Goal: Task Accomplishment & Management: Complete application form

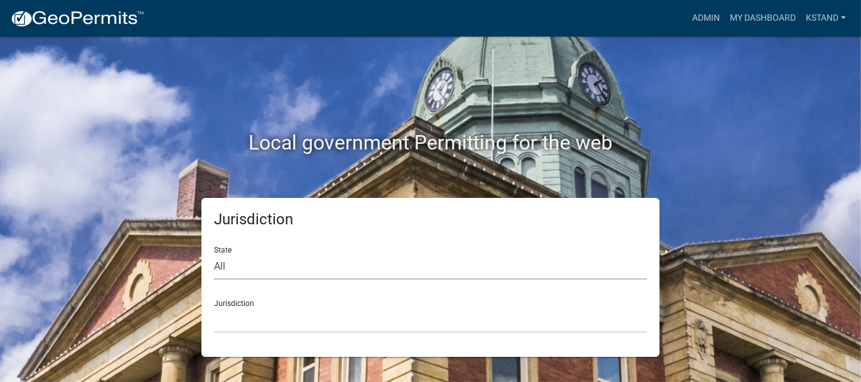
click at [225, 267] on select "All [US_STATE] [US_STATE] [US_STATE] [US_STATE] [US_STATE] [US_STATE] [US_STATE…" at bounding box center [430, 267] width 433 height 26
select select "[US_STATE]"
click at [214, 254] on select "All [US_STATE] [US_STATE] [US_STATE] [US_STATE] [US_STATE] [US_STATE] [US_STATE…" at bounding box center [430, 267] width 433 height 26
click at [231, 320] on select "City of [GEOGRAPHIC_DATA], [US_STATE] City of [GEOGRAPHIC_DATA], [US_STATE] Cit…" at bounding box center [430, 320] width 433 height 26
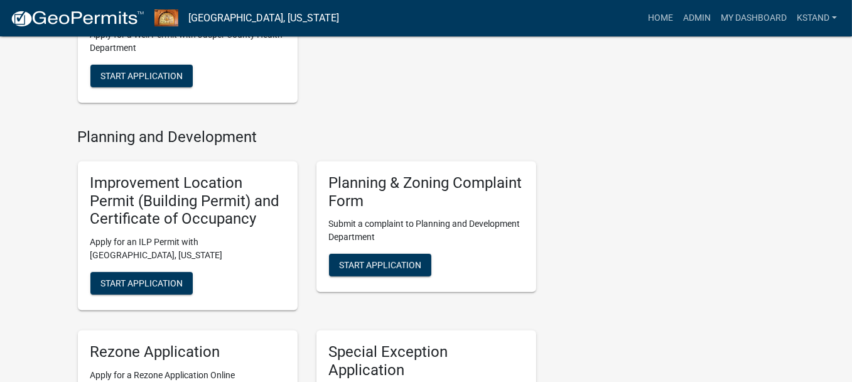
scroll to position [816, 0]
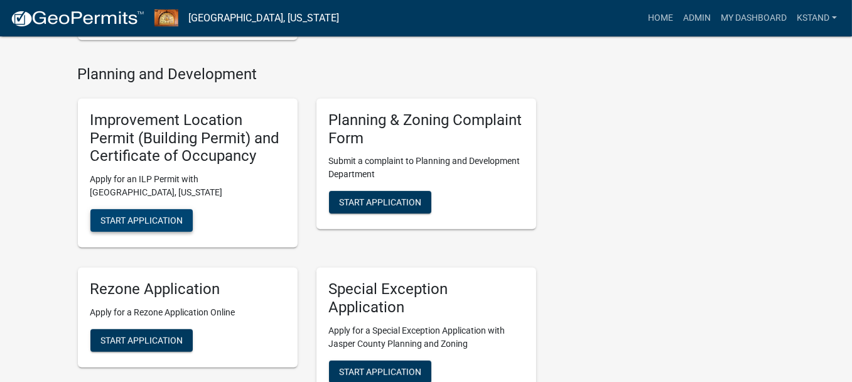
click at [161, 222] on span "Start Application" at bounding box center [141, 220] width 82 height 10
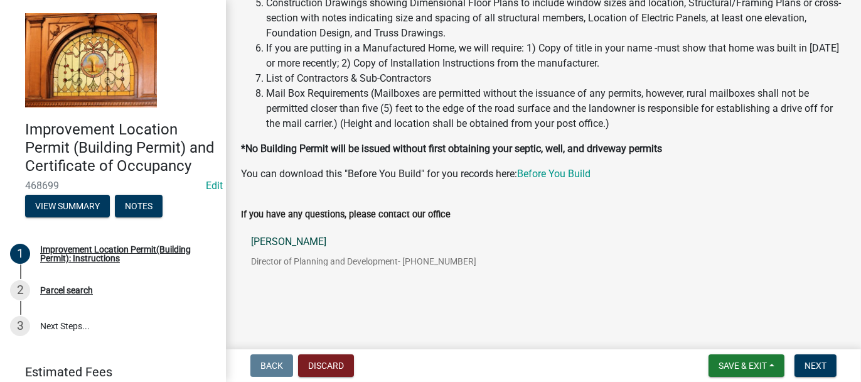
scroll to position [266, 0]
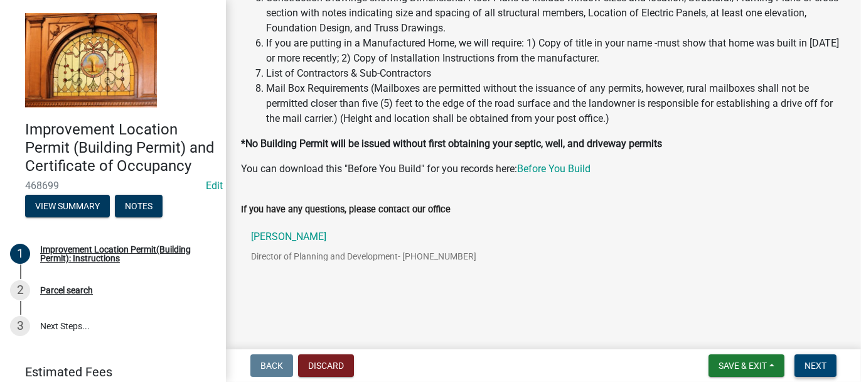
click at [807, 371] on button "Next" at bounding box center [816, 365] width 42 height 23
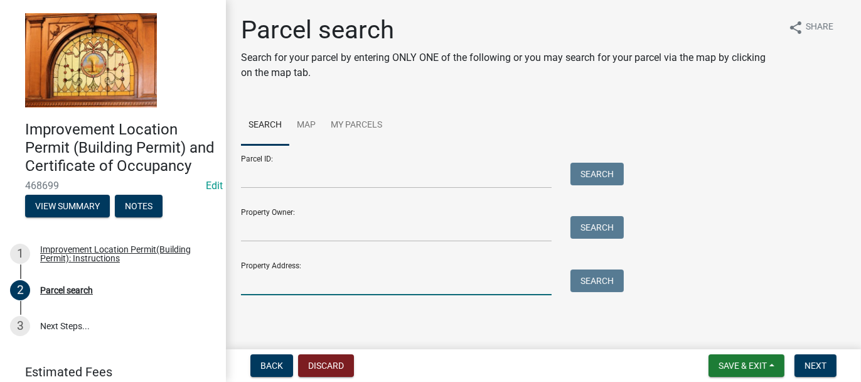
click at [252, 279] on input "Property Address:" at bounding box center [396, 282] width 311 height 26
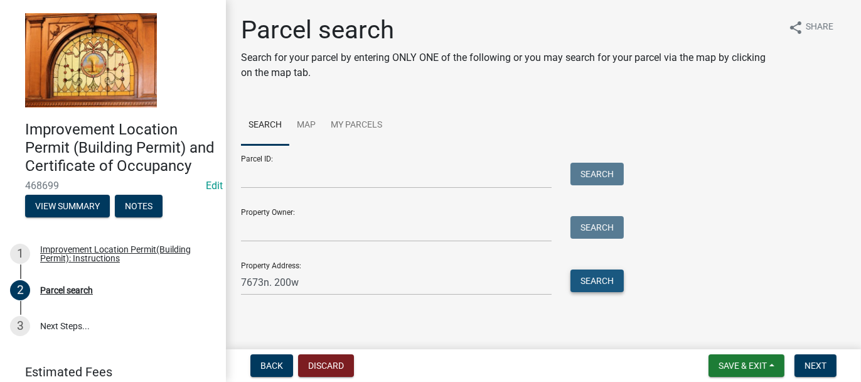
click at [613, 276] on button "Search" at bounding box center [597, 280] width 53 height 23
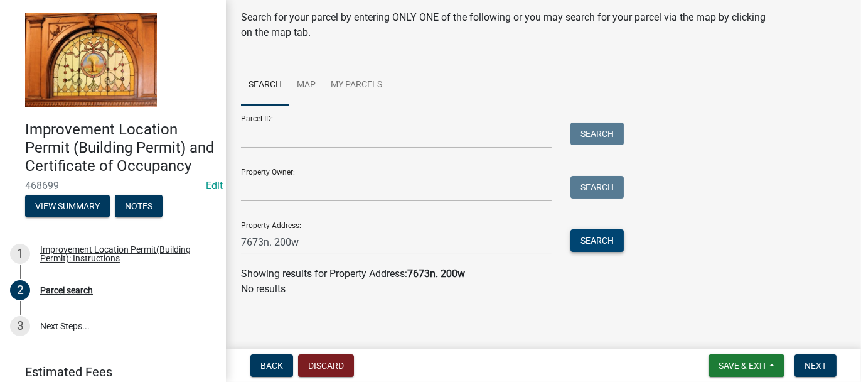
scroll to position [41, 0]
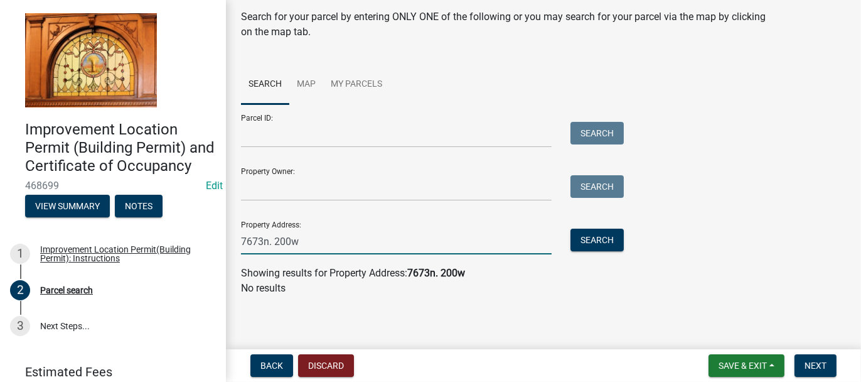
click at [260, 240] on input "7673n. 200w" at bounding box center [396, 242] width 311 height 26
click at [264, 241] on input "7673n. 200w" at bounding box center [396, 242] width 311 height 26
click at [294, 238] on input "7673 n. 200w" at bounding box center [396, 242] width 311 height 26
type input "7673 n. 200 w"
click at [576, 234] on button "Search" at bounding box center [597, 240] width 53 height 23
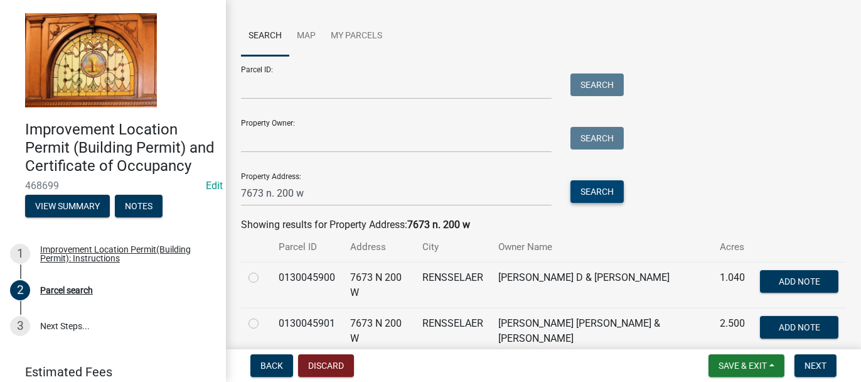
scroll to position [146, 0]
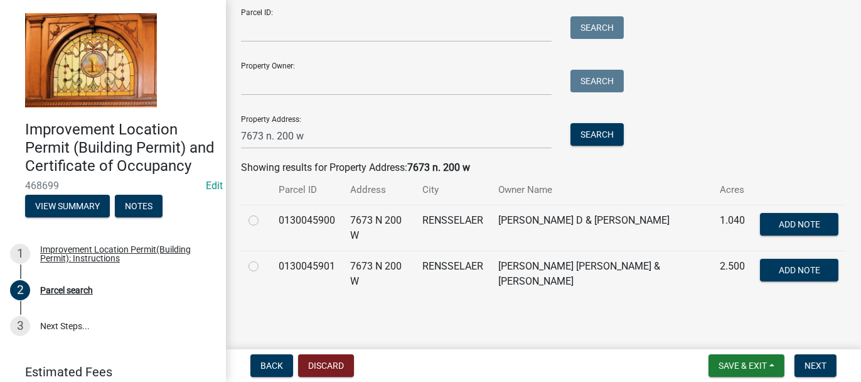
click at [264, 259] on label at bounding box center [264, 259] width 0 height 0
click at [264, 263] on input "radio" at bounding box center [268, 263] width 8 height 8
radio input "true"
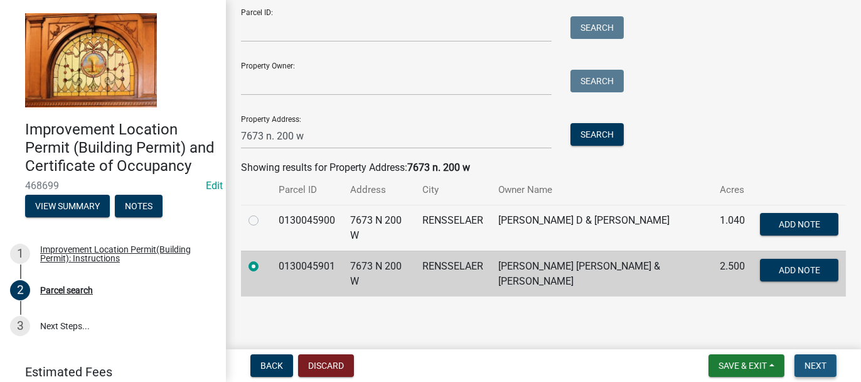
click at [826, 361] on span "Next" at bounding box center [816, 365] width 22 height 10
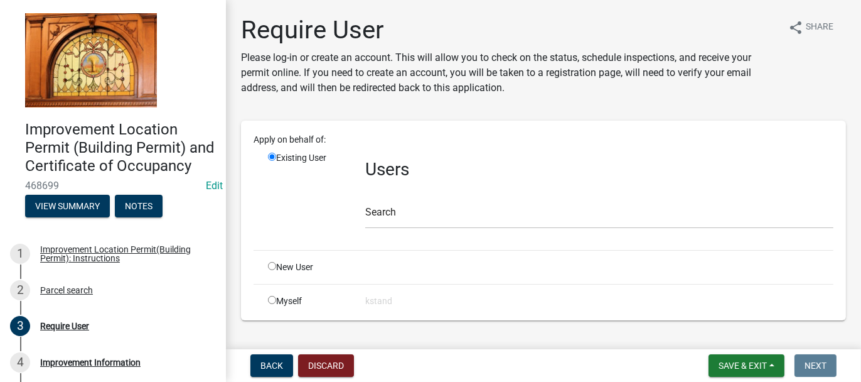
click at [269, 263] on input "radio" at bounding box center [272, 266] width 8 height 8
radio input "true"
radio input "false"
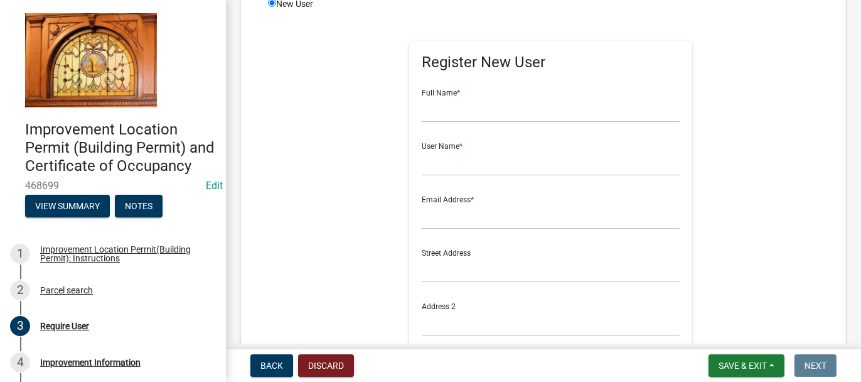
scroll to position [188, 0]
click at [443, 102] on input "text" at bounding box center [551, 109] width 258 height 26
type input "[PERSON_NAME]"
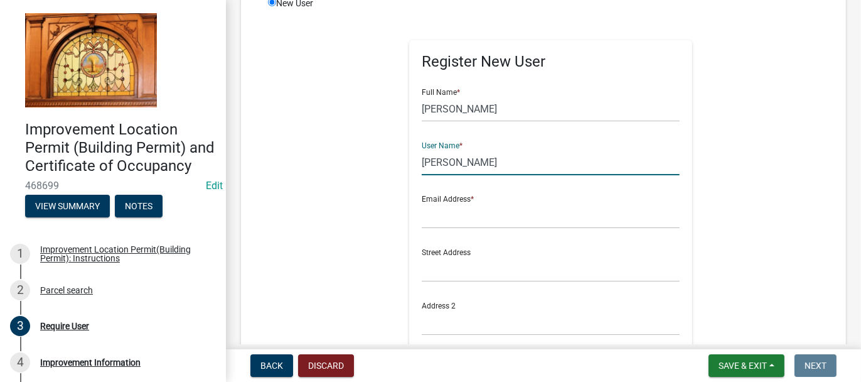
type input "[PERSON_NAME]"
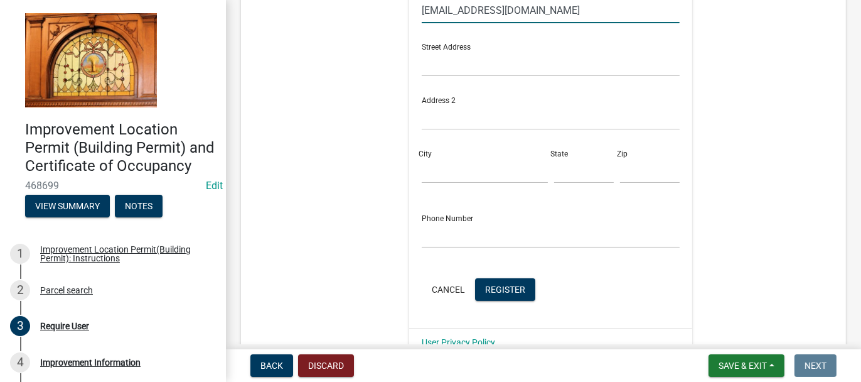
scroll to position [439, 0]
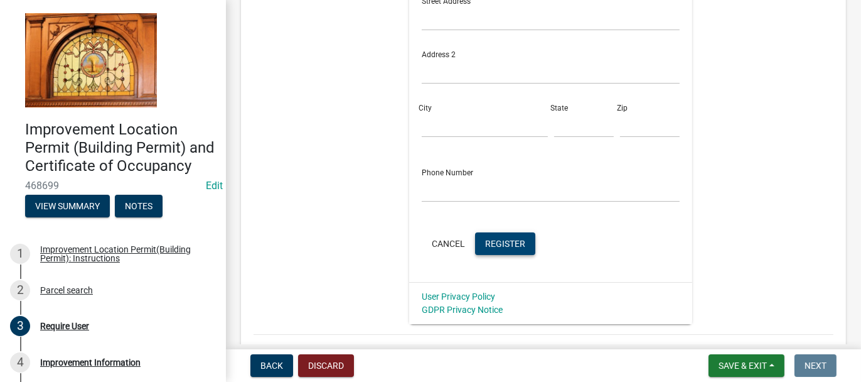
type input "[EMAIL_ADDRESS][DOMAIN_NAME]"
click at [497, 238] on span "Register" at bounding box center [505, 243] width 40 height 10
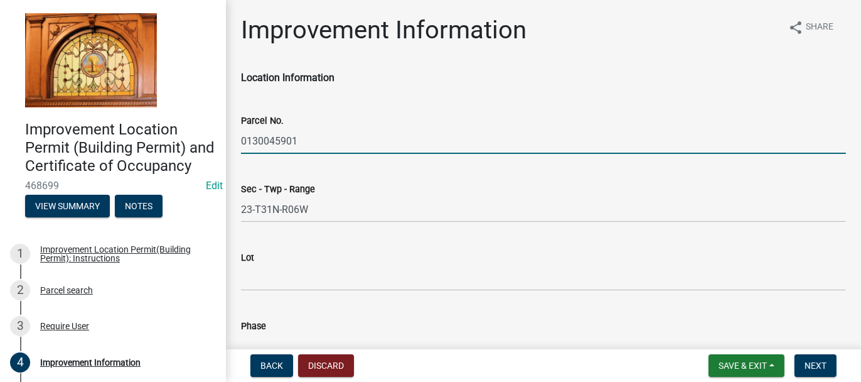
drag, startPoint x: 241, startPoint y: 138, endPoint x: 304, endPoint y: 137, distance: 62.8
click at [304, 137] on input "0130045901" at bounding box center [543, 141] width 605 height 26
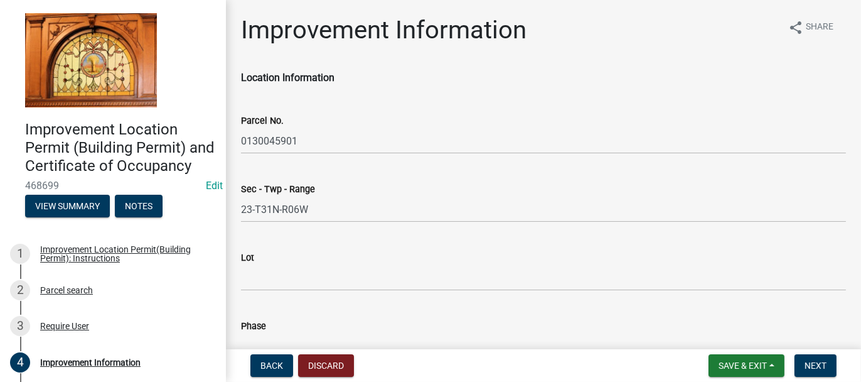
click at [296, 164] on div "Sec - Twp - Range 23-T31N-R06W" at bounding box center [543, 193] width 605 height 58
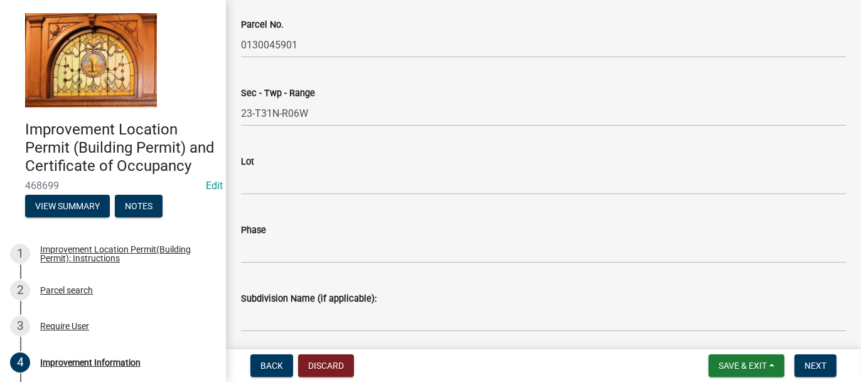
scroll to position [188, 0]
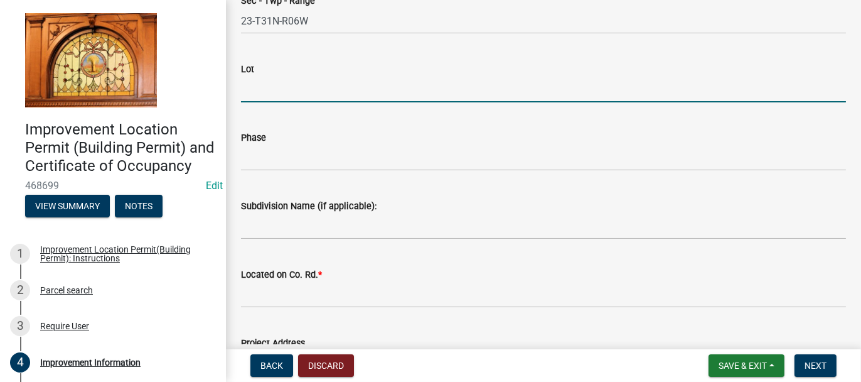
click at [273, 85] on input "Lot" at bounding box center [543, 90] width 605 height 26
type input "1"
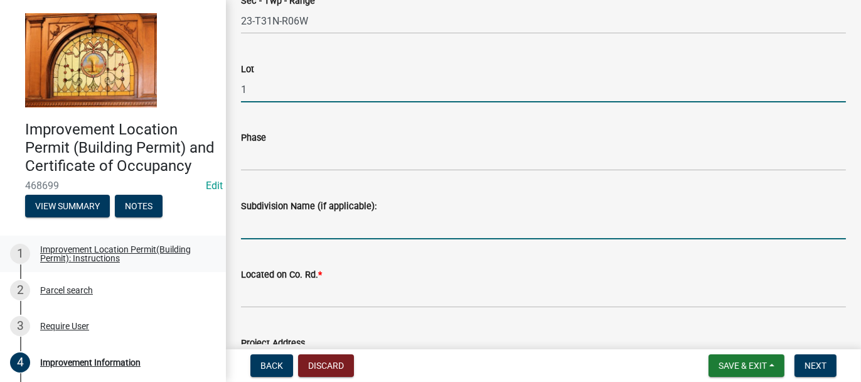
drag, startPoint x: 256, startPoint y: 223, endPoint x: 122, endPoint y: 272, distance: 142.0
click at [256, 223] on input "Subdivision Name (if applicable):" at bounding box center [543, 226] width 605 height 26
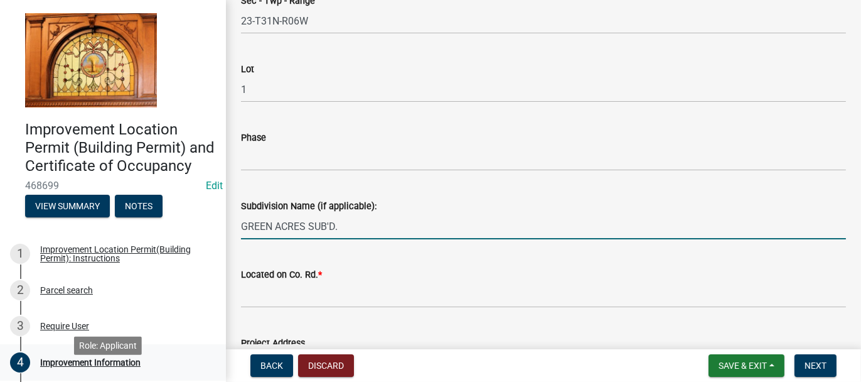
type input "GREEN ACRES SUB'D."
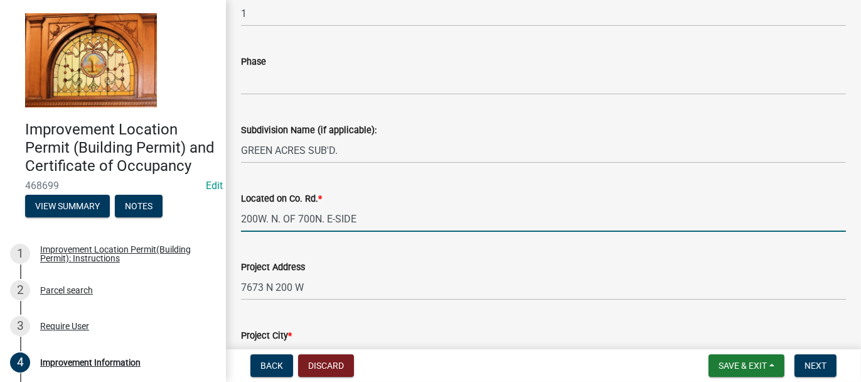
scroll to position [314, 0]
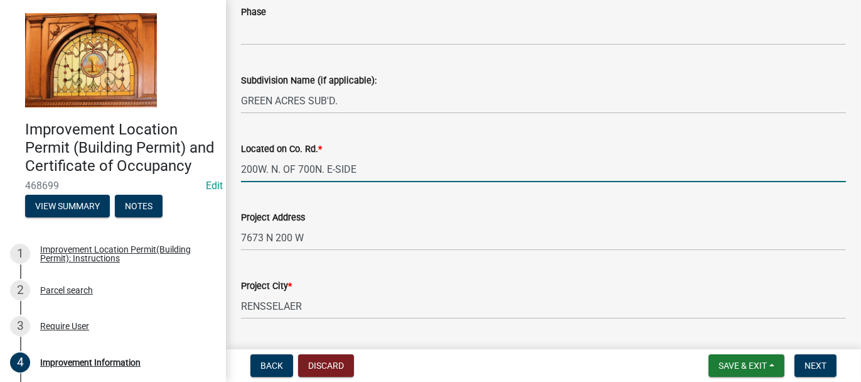
type input "200W. N. OF 700N. E-SIDE"
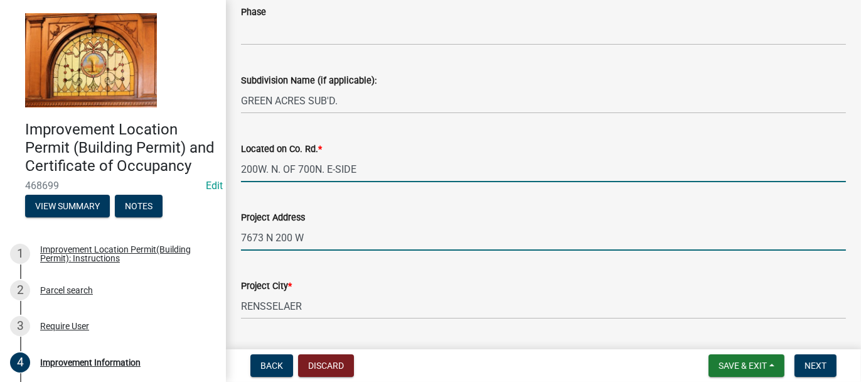
click at [303, 230] on input "7673 N 200 W" at bounding box center [543, 238] width 605 height 26
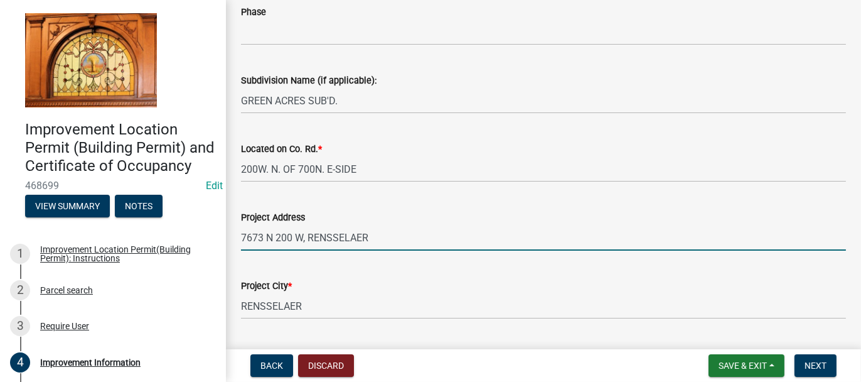
type input "7673 N 200 W, RENSSELAER"
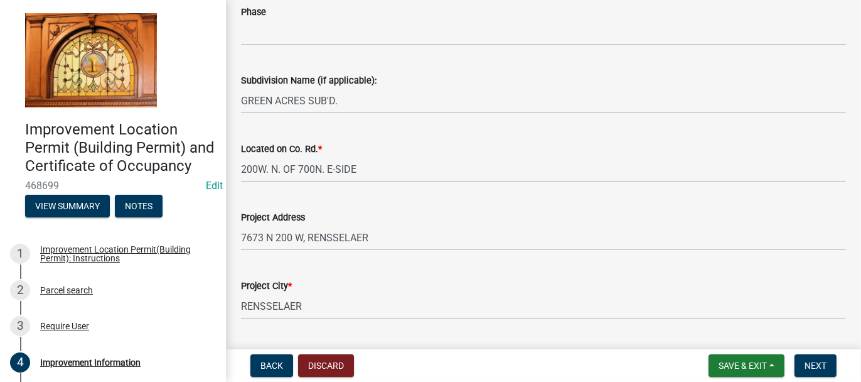
scroll to position [516, 0]
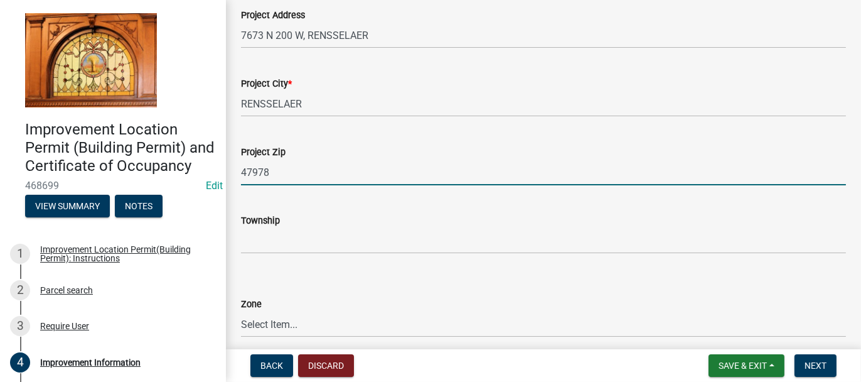
type input "47978"
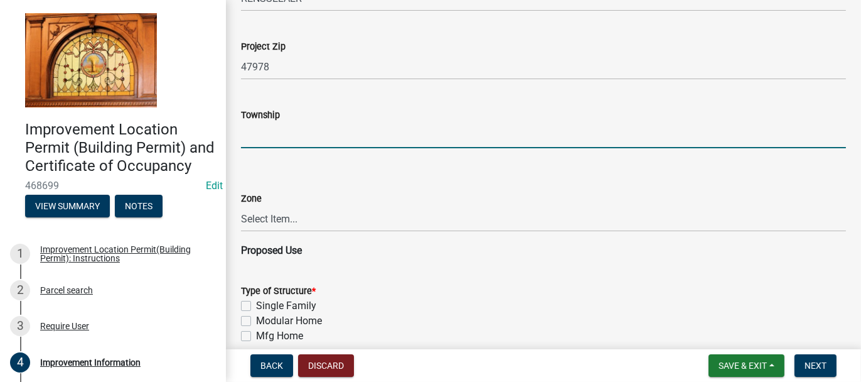
scroll to position [628, 0]
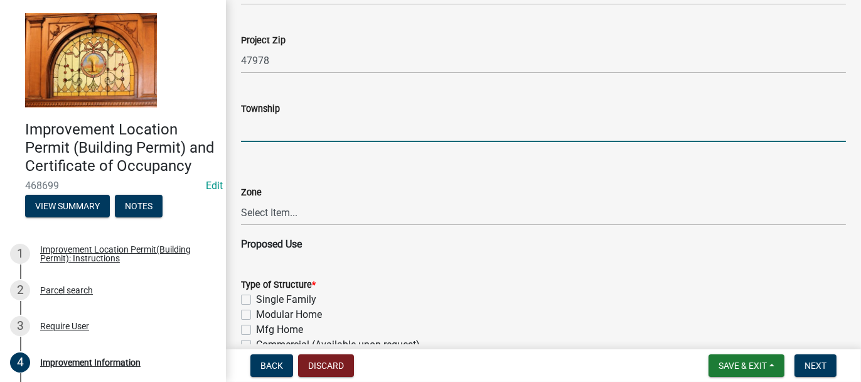
click at [277, 128] on input "Township" at bounding box center [543, 129] width 605 height 26
type input "[PERSON_NAME]"
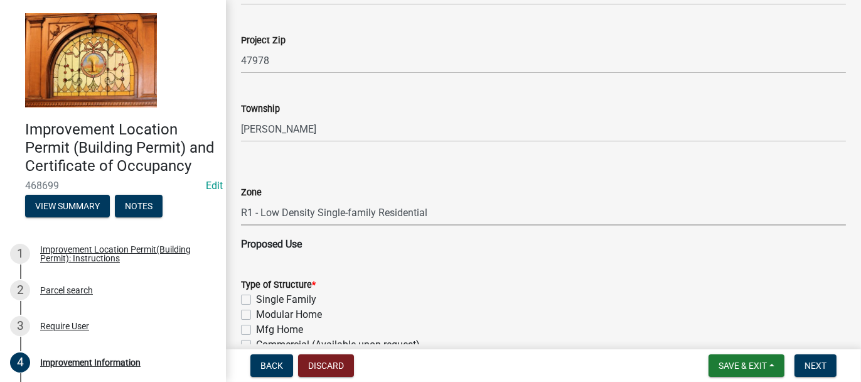
select select "8bbf6709-b682-4859-bc26-bad637e1a2ad"
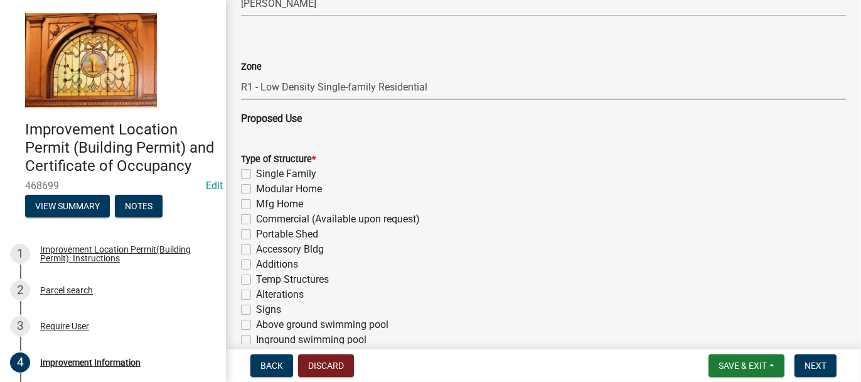
scroll to position [816, 0]
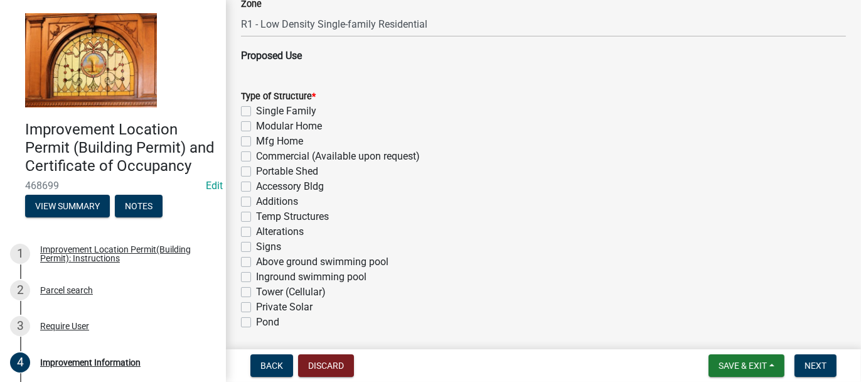
click at [256, 187] on label "Accessory Bldg" at bounding box center [290, 186] width 68 height 15
click at [256, 187] on input "Accessory Bldg" at bounding box center [260, 183] width 8 height 8
checkbox input "true"
checkbox input "false"
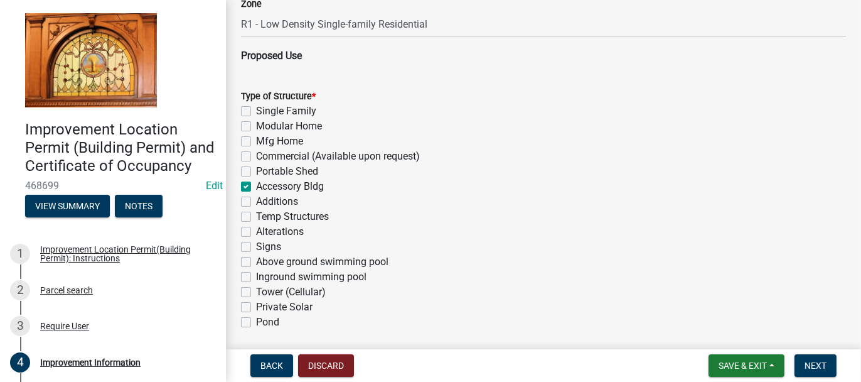
checkbox input "false"
checkbox input "true"
checkbox input "false"
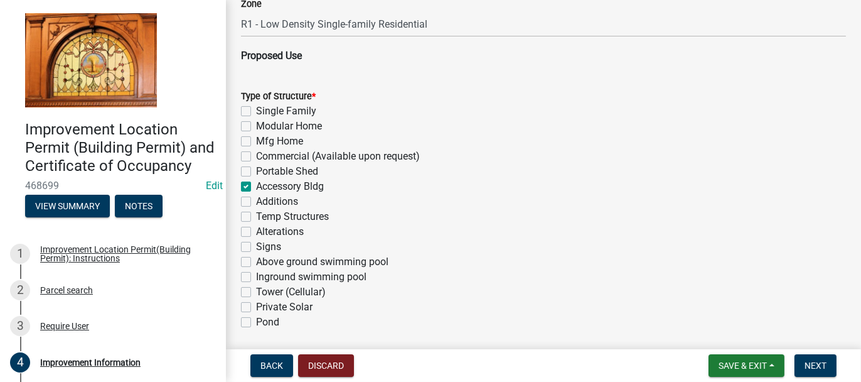
checkbox input "false"
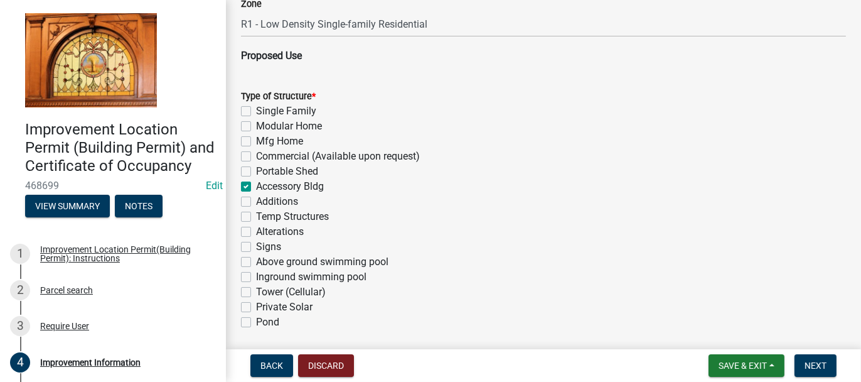
checkbox input "false"
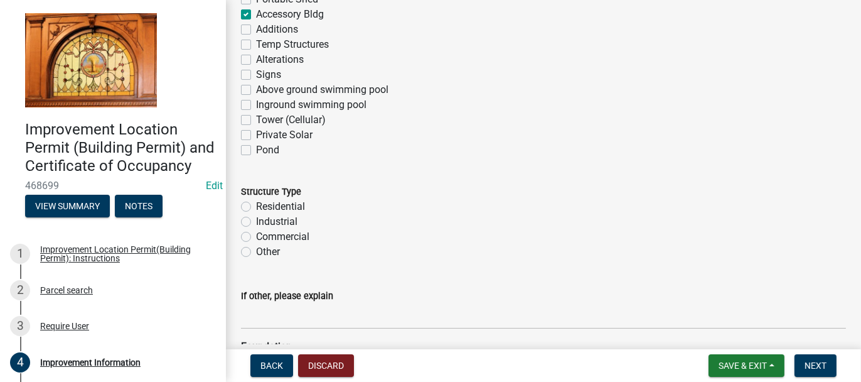
scroll to position [1067, 0]
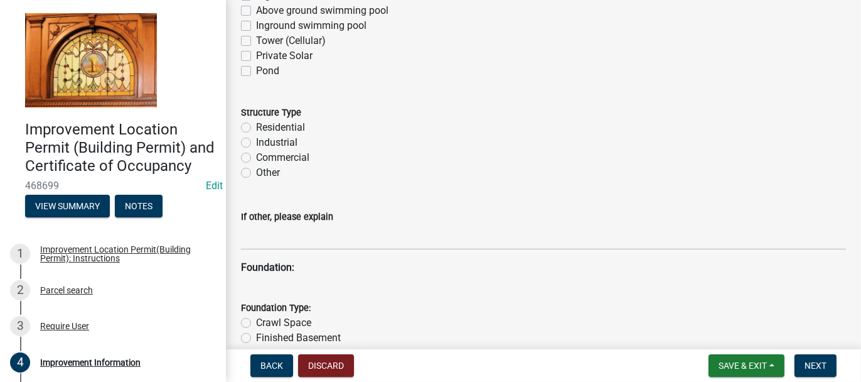
click at [256, 128] on label "Residential" at bounding box center [280, 127] width 49 height 15
click at [256, 128] on input "Residential" at bounding box center [260, 124] width 8 height 8
radio input "true"
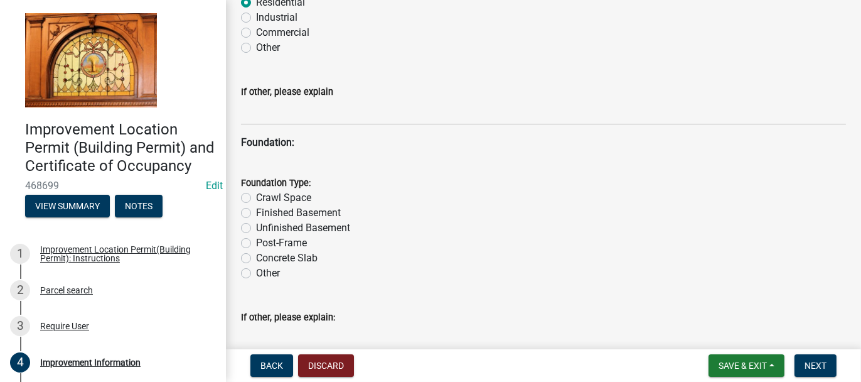
scroll to position [1193, 0]
click at [256, 240] on label "Post-Frame" at bounding box center [281, 242] width 51 height 15
click at [256, 240] on input "Post-Frame" at bounding box center [260, 239] width 8 height 8
radio input "true"
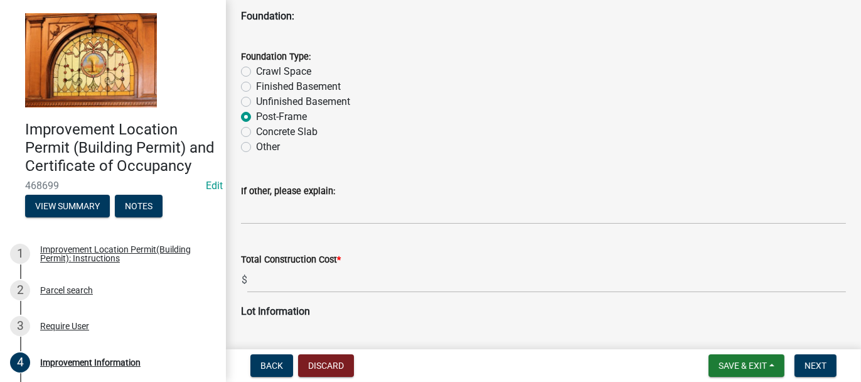
scroll to position [1381, 0]
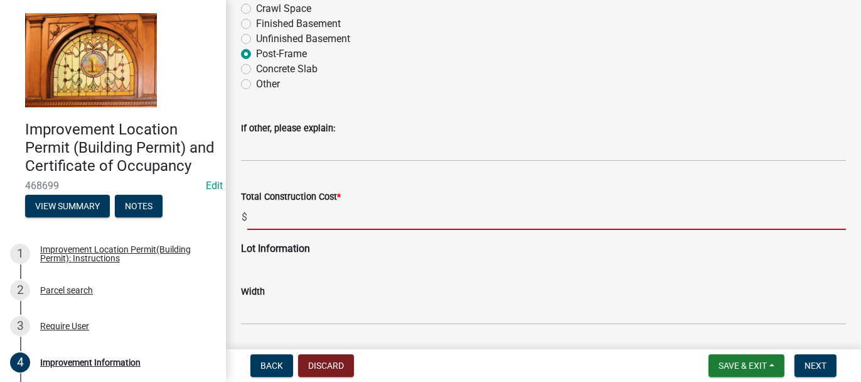
click at [252, 218] on input "text" at bounding box center [546, 217] width 599 height 26
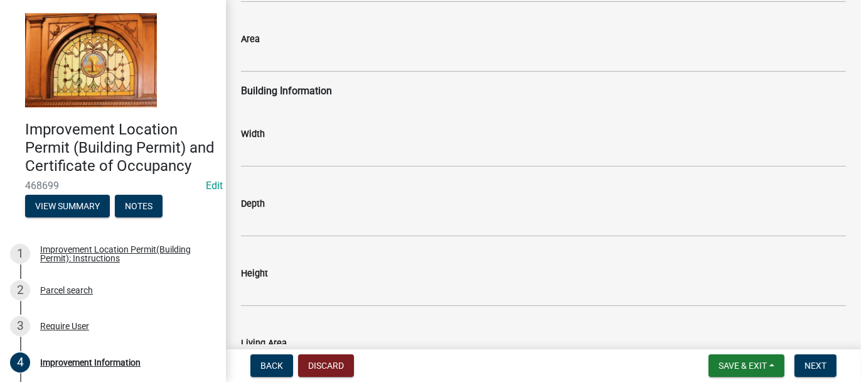
scroll to position [1755, 0]
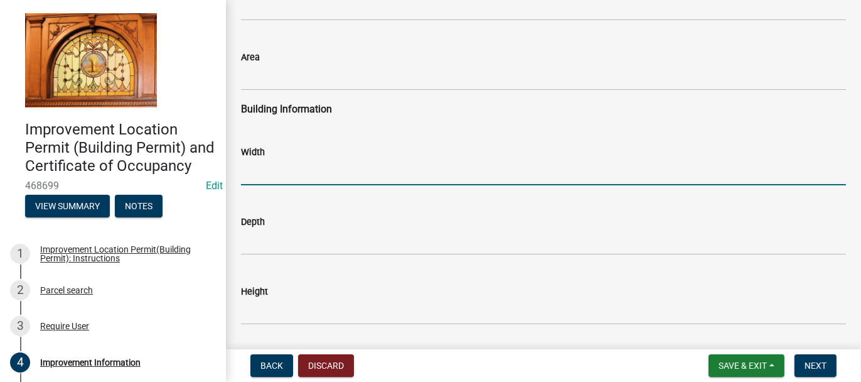
type input "85000"
click at [264, 173] on input "text" at bounding box center [543, 172] width 605 height 26
type input "30"
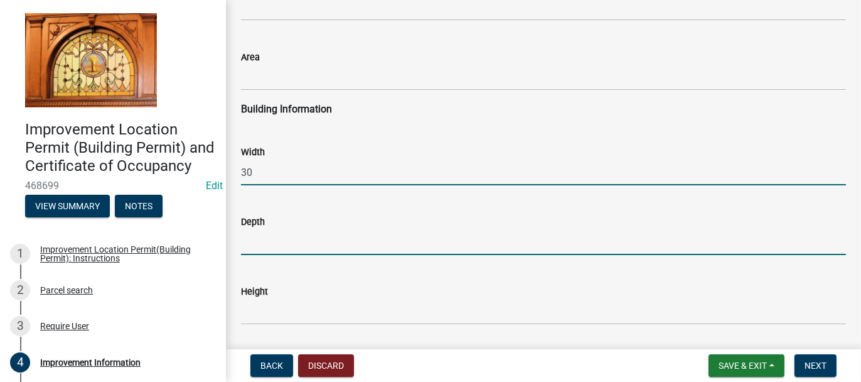
click at [253, 240] on input "text" at bounding box center [543, 242] width 605 height 26
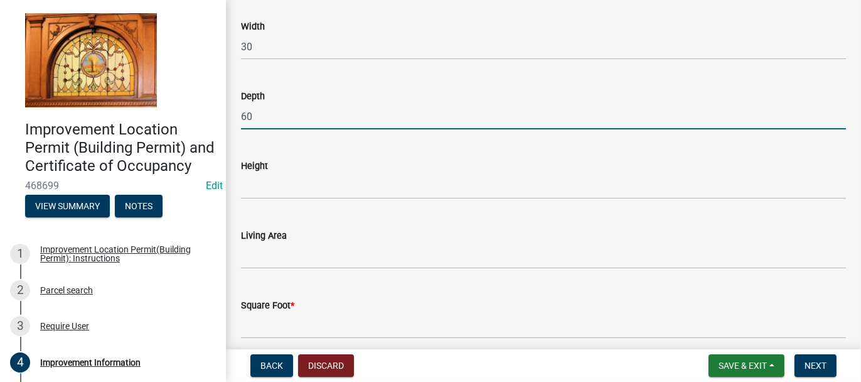
scroll to position [1943, 0]
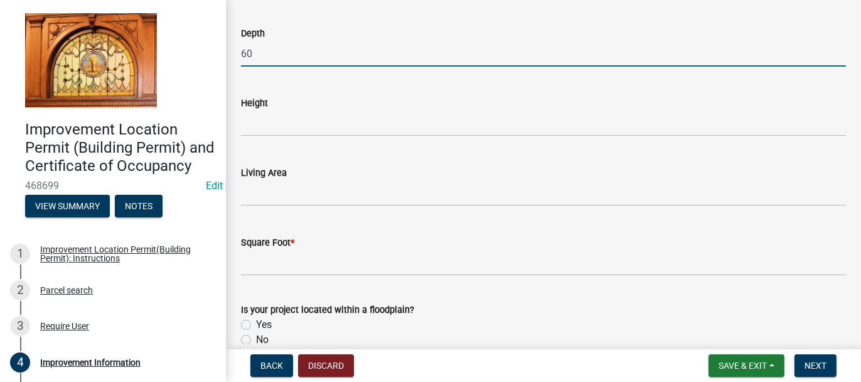
type input "60"
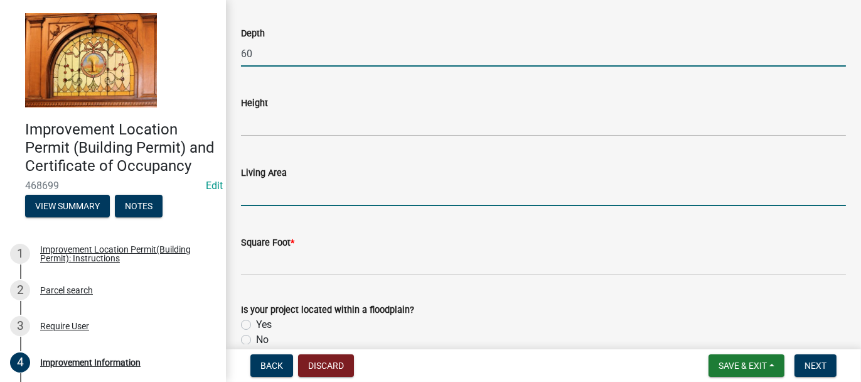
click at [260, 192] on input "text" at bounding box center [543, 193] width 605 height 26
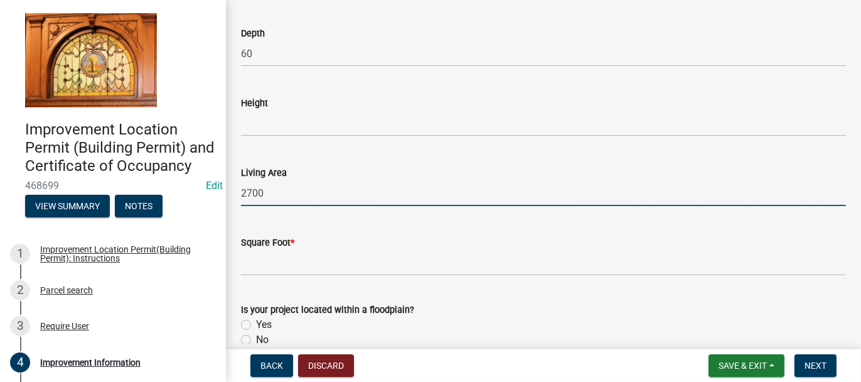
type input "2700"
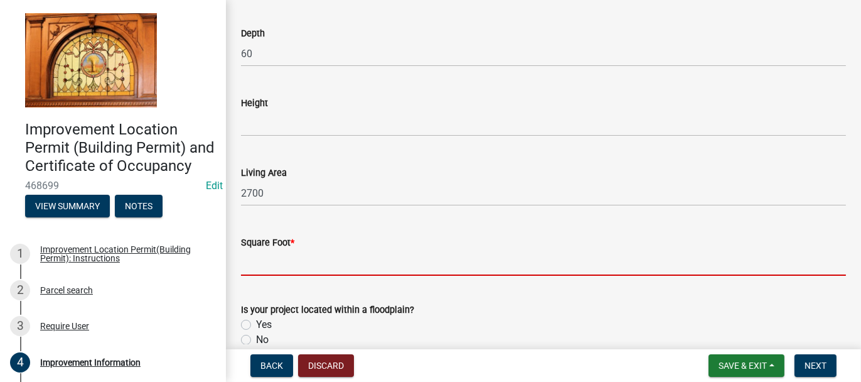
click at [252, 268] on input "text" at bounding box center [543, 263] width 605 height 26
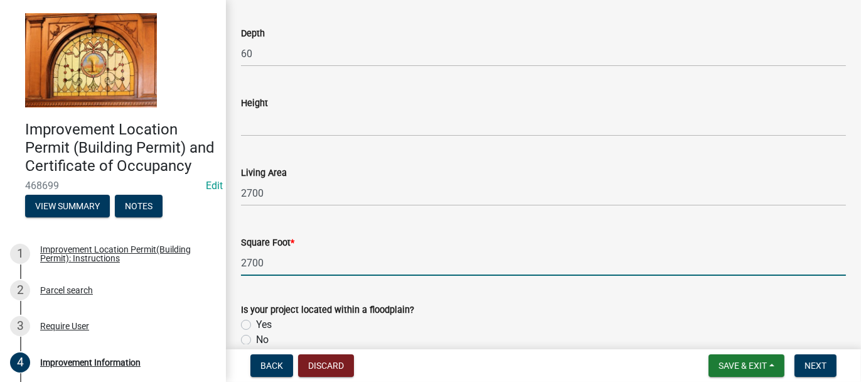
scroll to position [2006, 0]
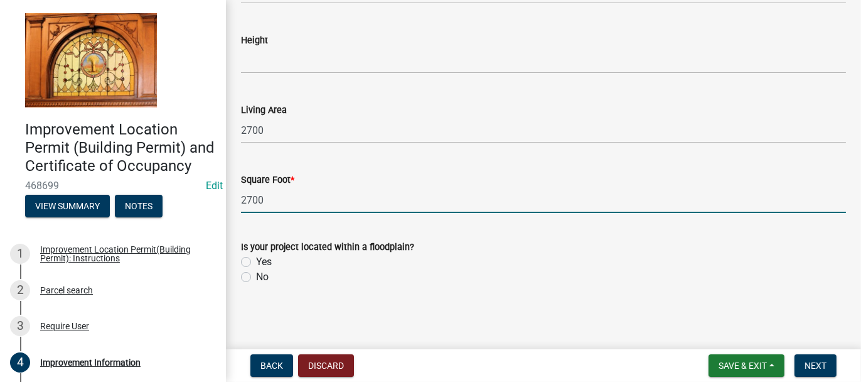
type input "2700"
click at [256, 277] on label "No" at bounding box center [262, 276] width 13 height 15
click at [256, 277] on input "No" at bounding box center [260, 273] width 8 height 8
radio input "true"
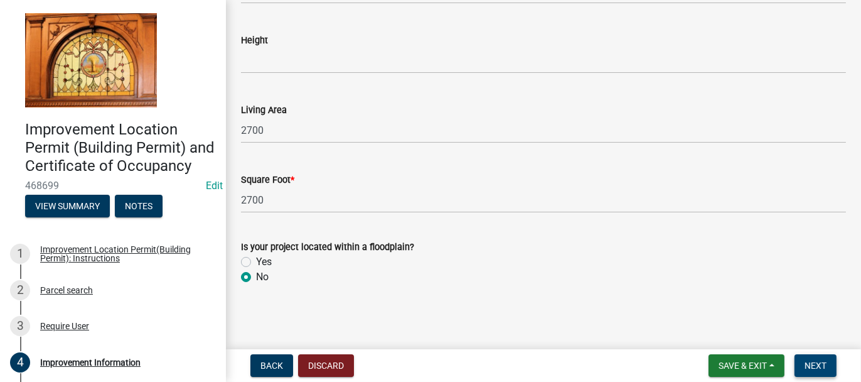
click at [810, 367] on span "Next" at bounding box center [816, 365] width 22 height 10
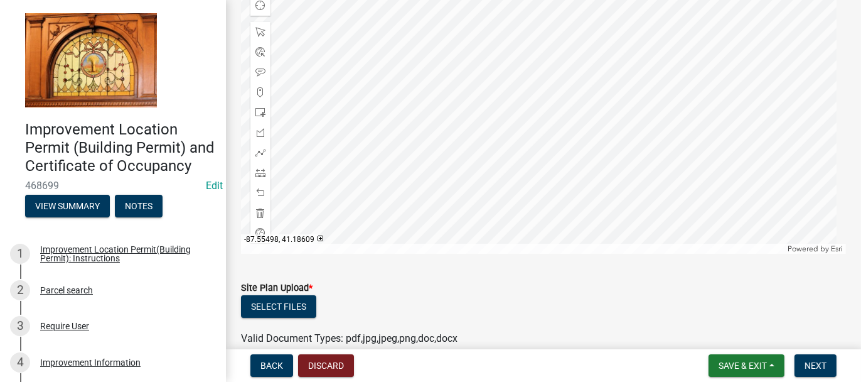
scroll to position [277, 0]
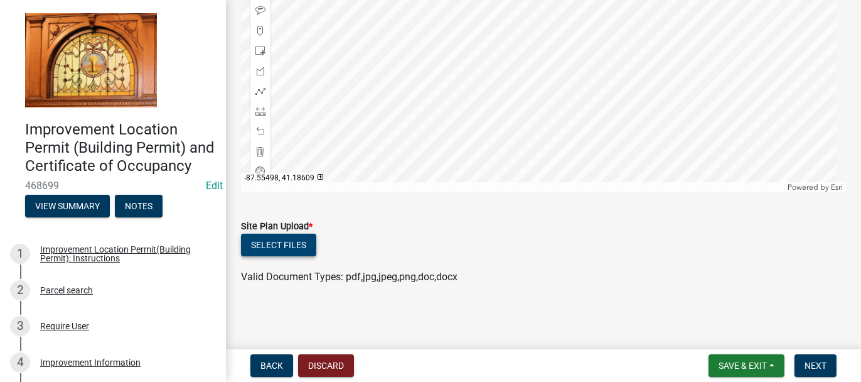
click at [303, 242] on button "Select files" at bounding box center [278, 245] width 75 height 23
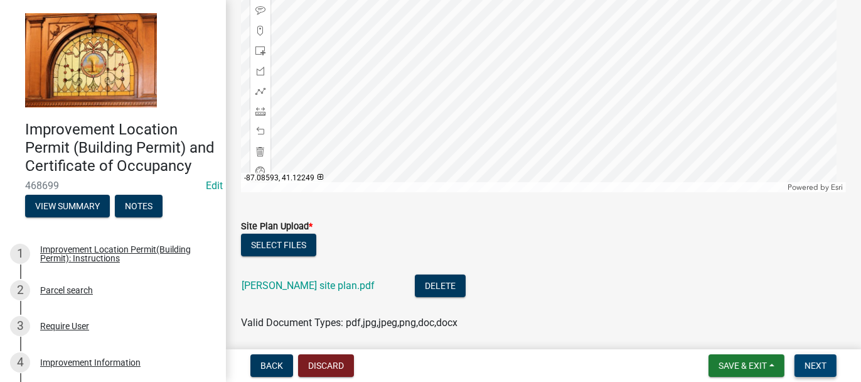
click at [811, 365] on span "Next" at bounding box center [816, 365] width 22 height 10
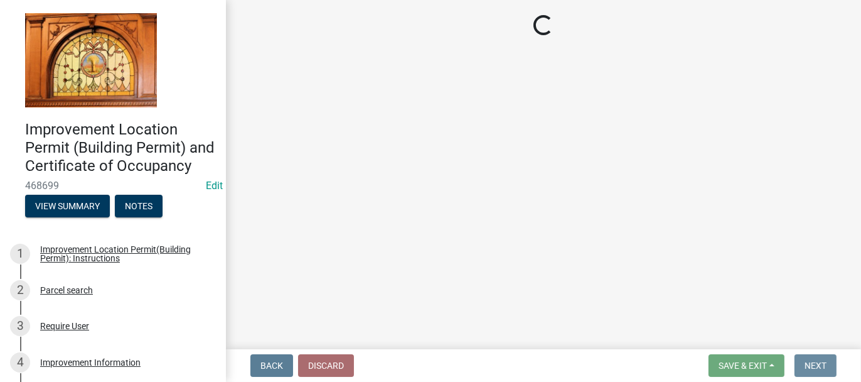
scroll to position [0, 0]
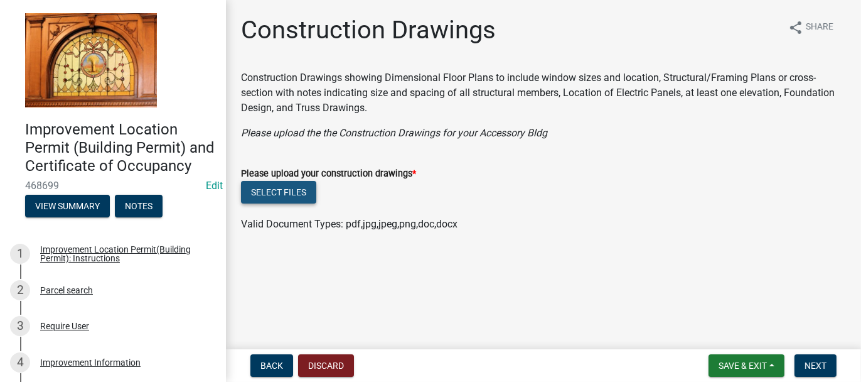
click at [298, 191] on button "Select files" at bounding box center [278, 192] width 75 height 23
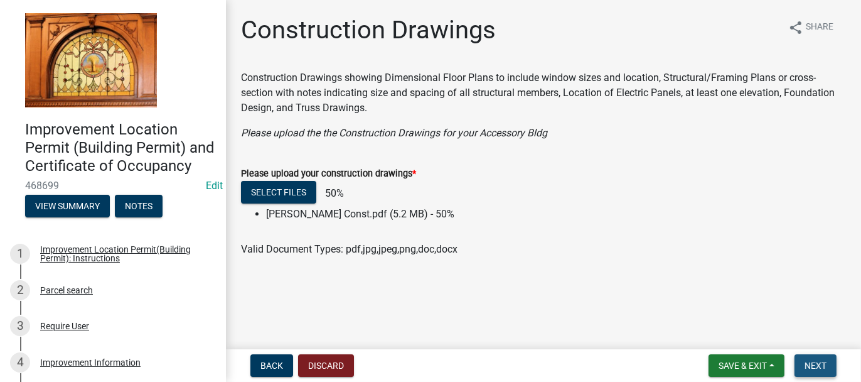
drag, startPoint x: 809, startPoint y: 365, endPoint x: 804, endPoint y: 360, distance: 6.7
click at [809, 365] on span "Next" at bounding box center [816, 365] width 22 height 10
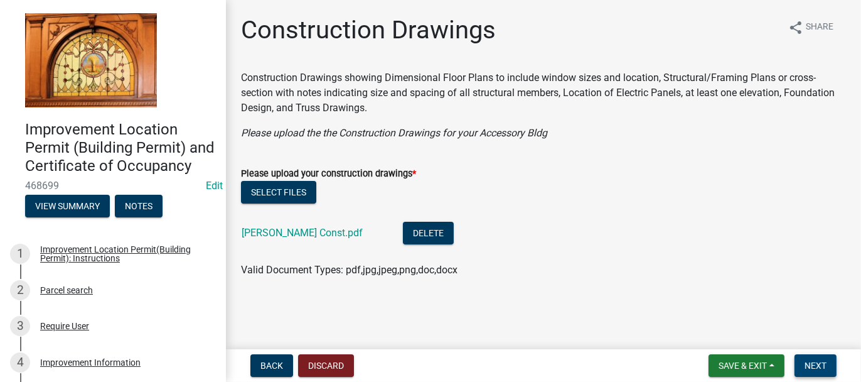
click at [808, 363] on span "Next" at bounding box center [816, 365] width 22 height 10
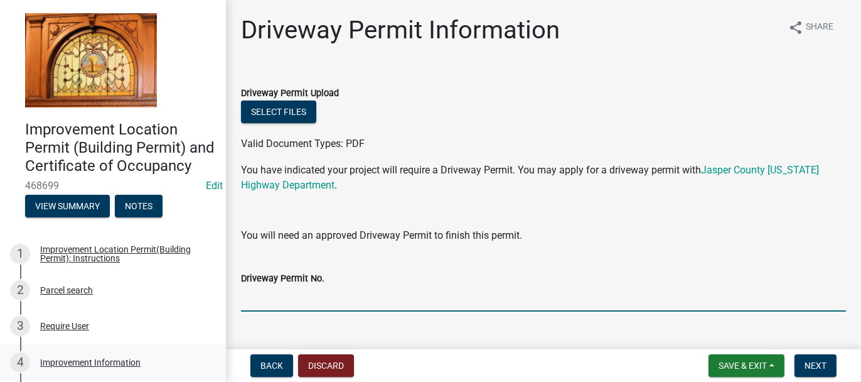
drag, startPoint x: 292, startPoint y: 299, endPoint x: 0, endPoint y: 374, distance: 301.5
click at [291, 299] on input "Driveway Permit No." at bounding box center [543, 299] width 605 height 26
type input "EXISTING"
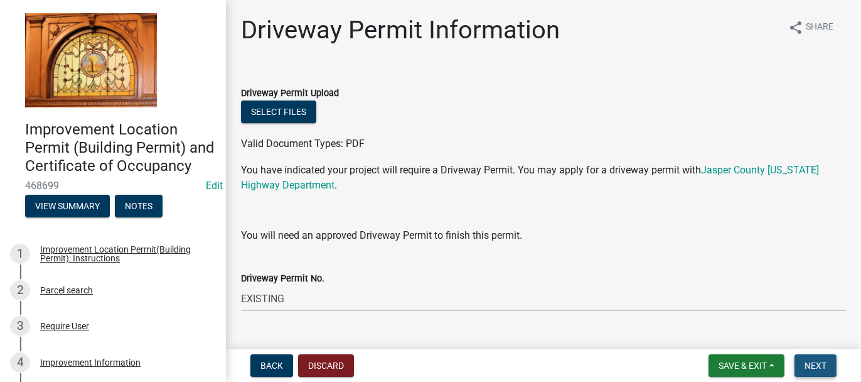
click at [824, 372] on button "Next" at bounding box center [816, 365] width 42 height 23
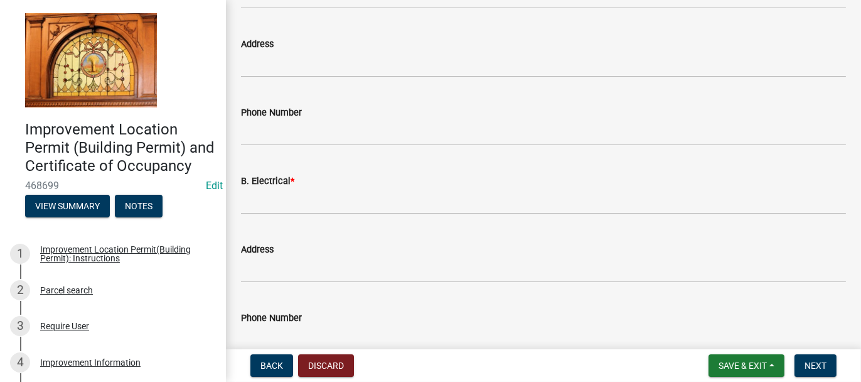
scroll to position [439, 0]
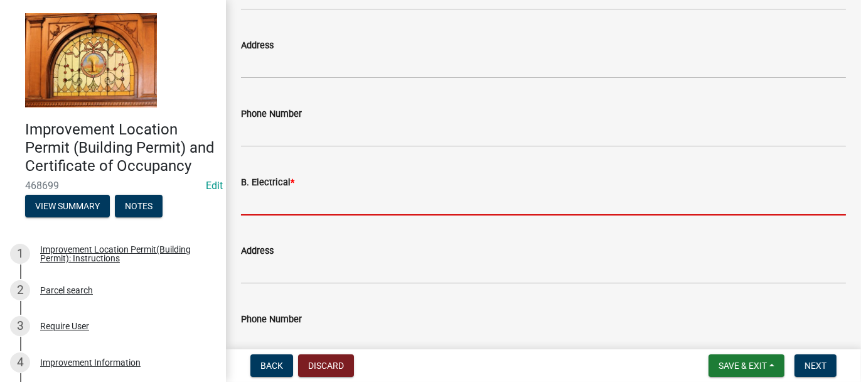
click at [256, 198] on input "B. Electrical *" at bounding box center [543, 203] width 605 height 26
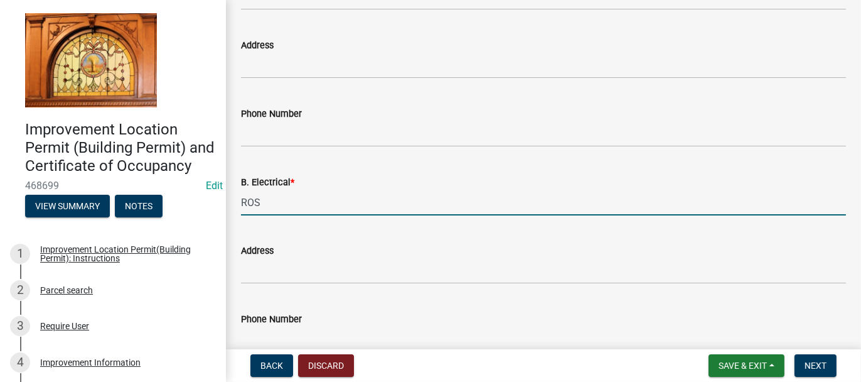
type input "ROSELAWN ELECTRIC"
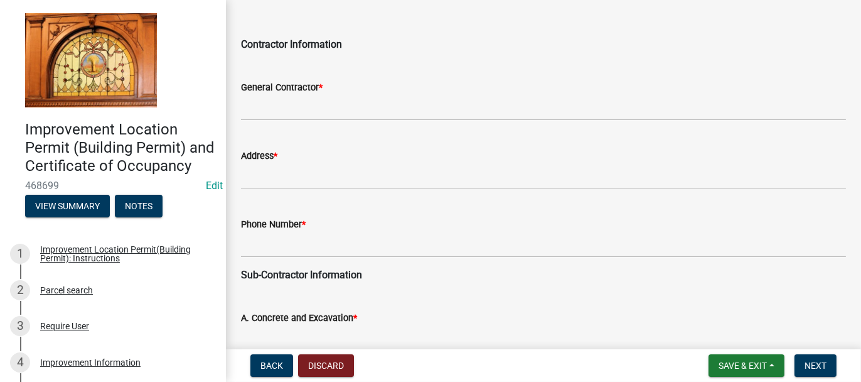
scroll to position [0, 0]
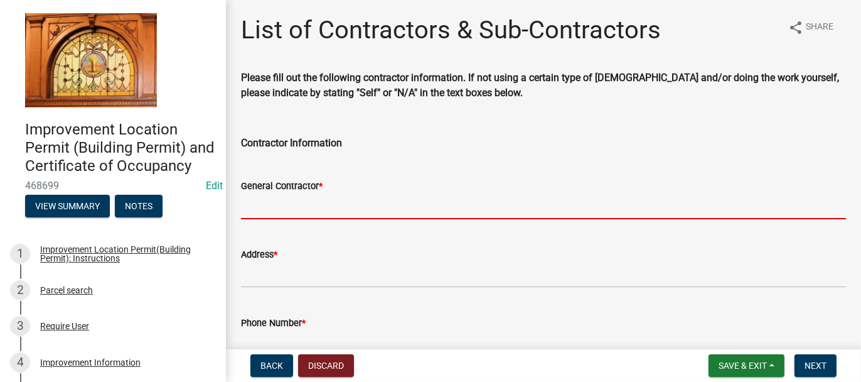
click at [262, 200] on input "General Contractor *" at bounding box center [543, 206] width 605 height 26
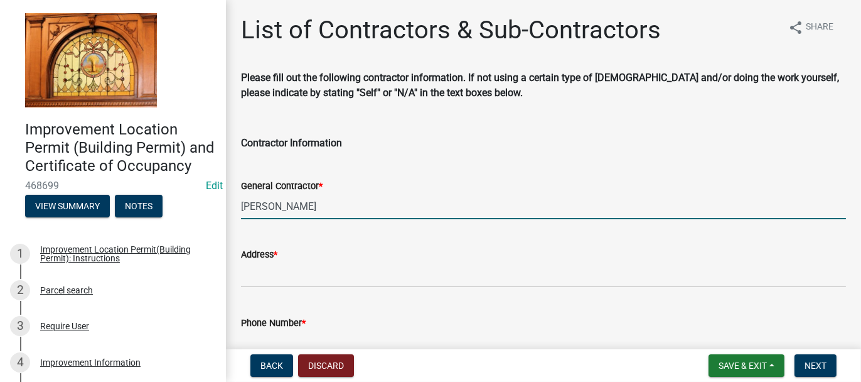
type input "[PERSON_NAME]"
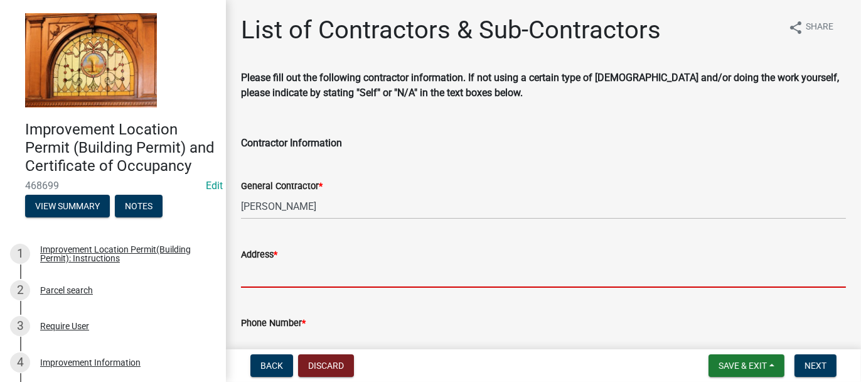
click at [270, 271] on input "Address *" at bounding box center [543, 275] width 605 height 26
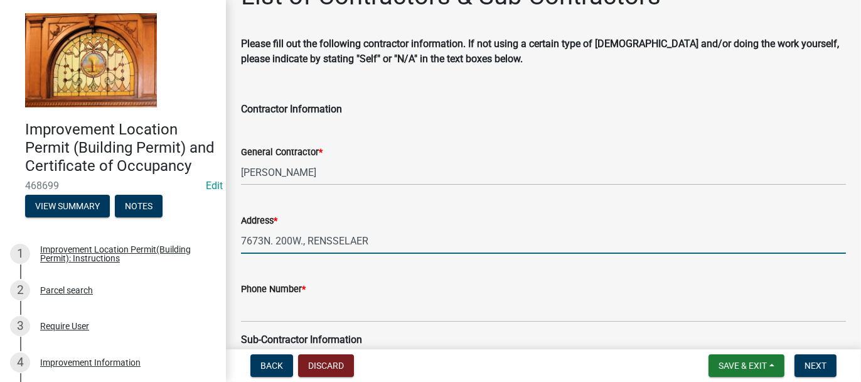
scroll to position [63, 0]
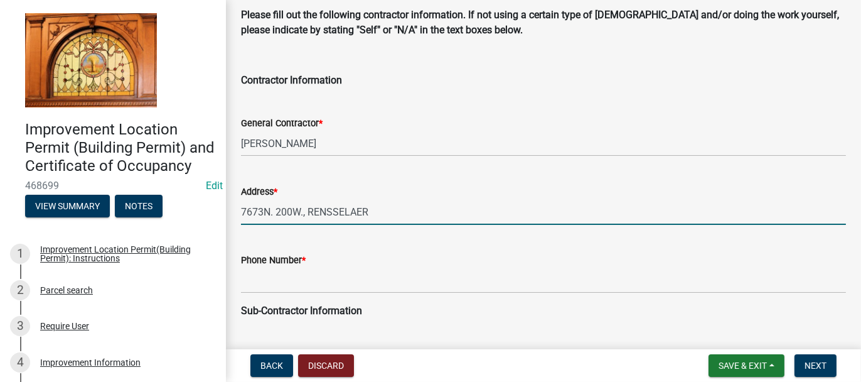
type input "7673N. 200W., RENSSELAER"
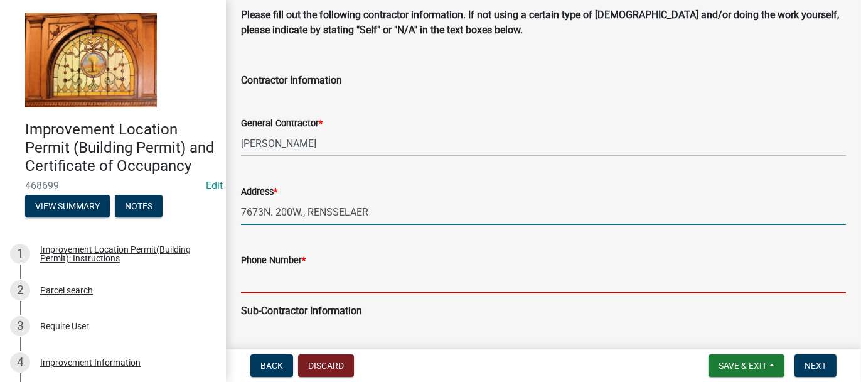
click at [272, 274] on input "Phone Number *" at bounding box center [543, 280] width 605 height 26
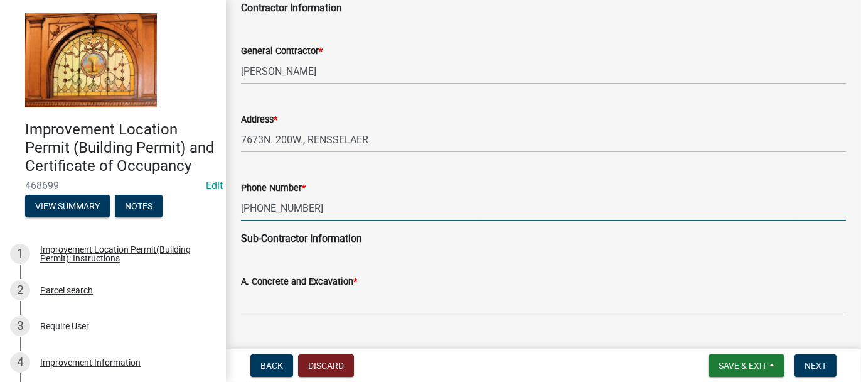
scroll to position [251, 0]
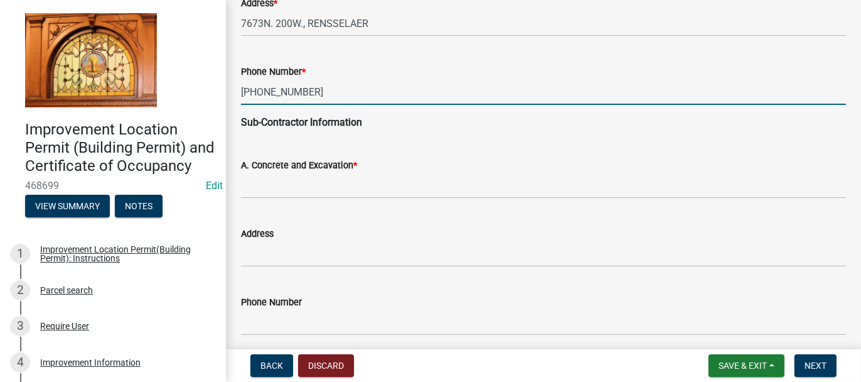
type input "[PHONE_NUMBER]"
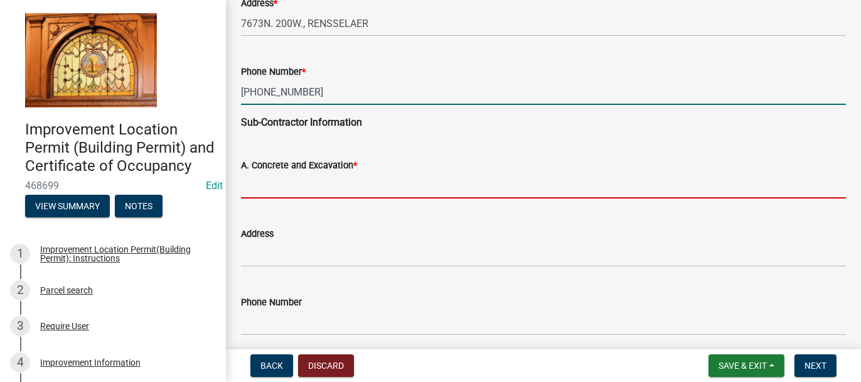
click at [277, 180] on input "A. Concrete and Excavation *" at bounding box center [543, 186] width 605 height 26
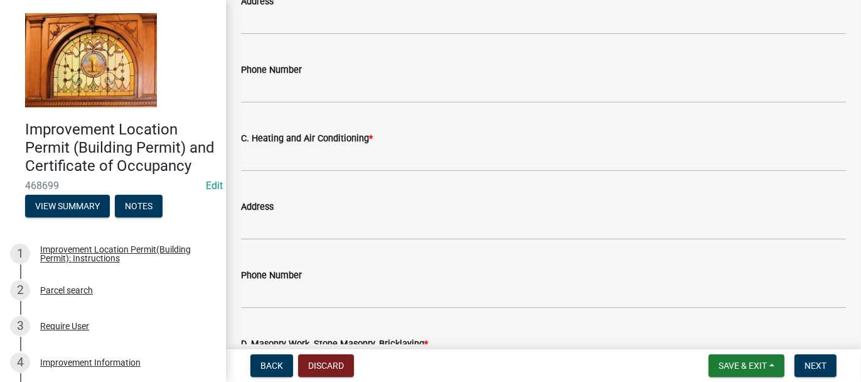
scroll to position [691, 0]
type input "SAME"
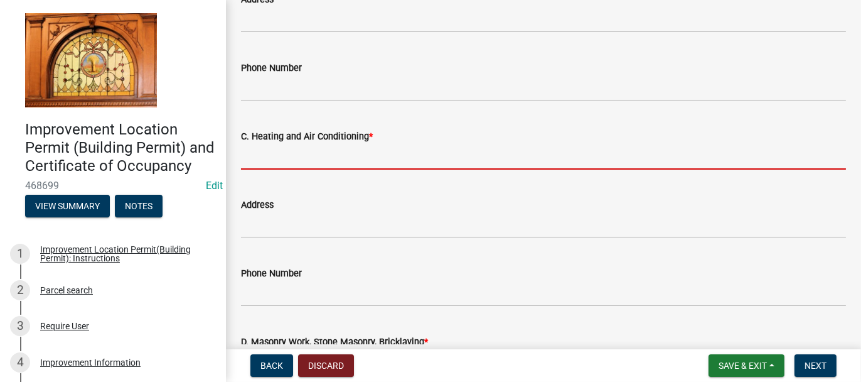
click at [290, 160] on input "C. Heating and Air Conditioning *" at bounding box center [543, 157] width 605 height 26
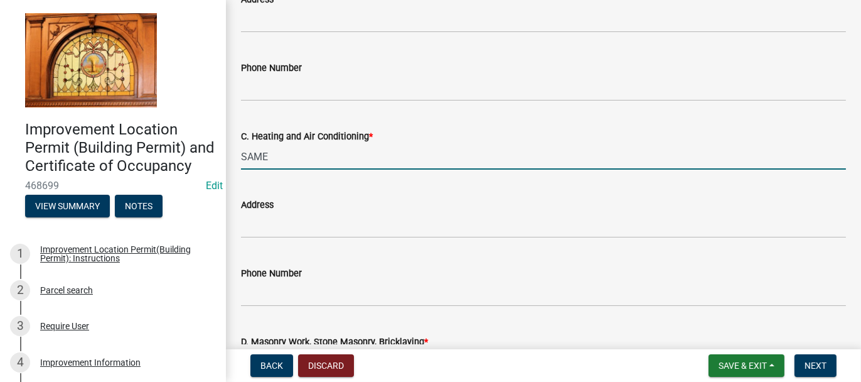
type input "SAME"
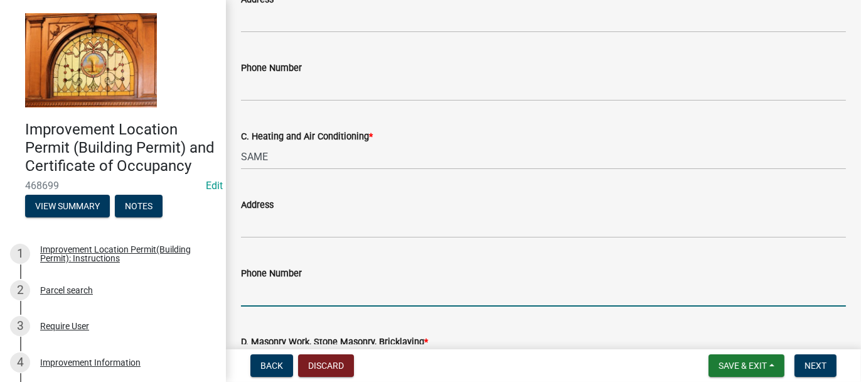
scroll to position [880, 0]
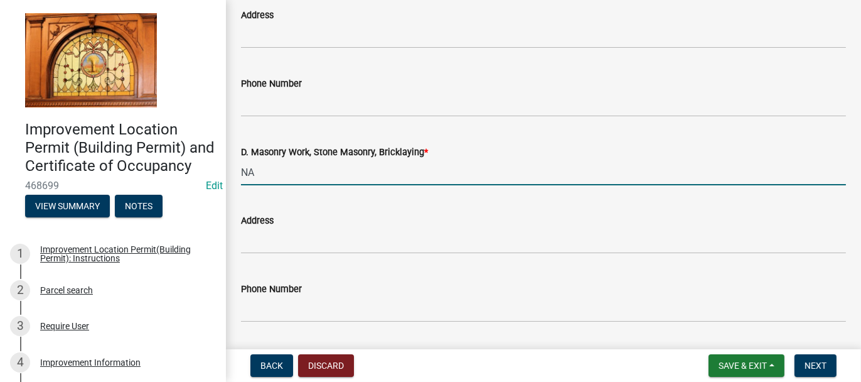
type input "NA"
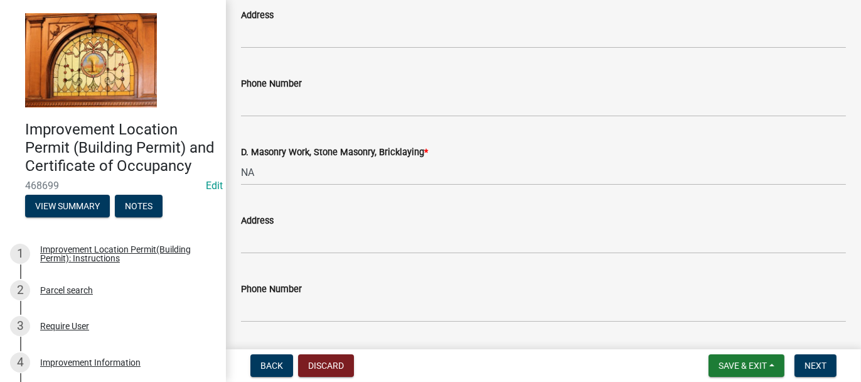
scroll to position [1085, 0]
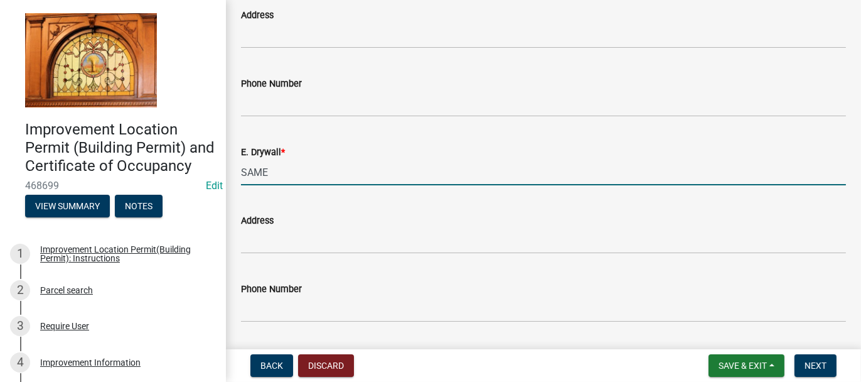
type input "SAME"
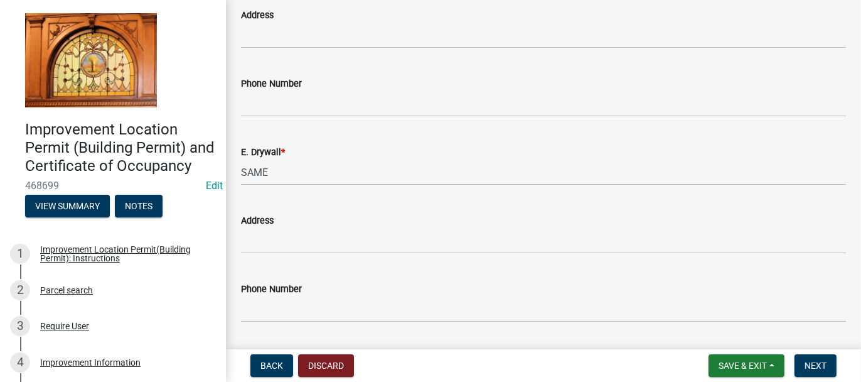
scroll to position [1290, 0]
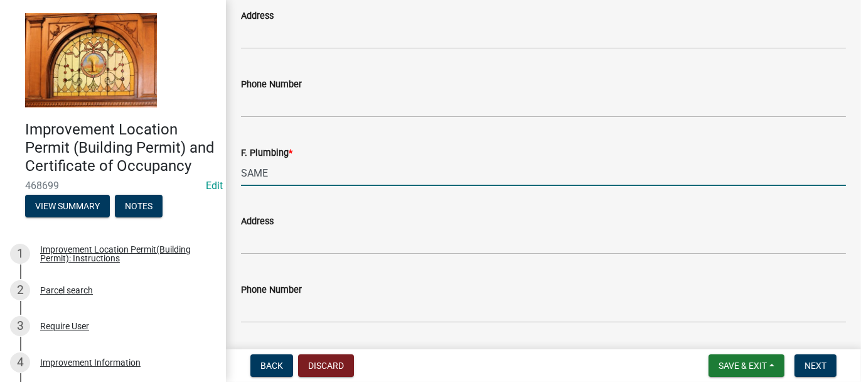
type input "SAME"
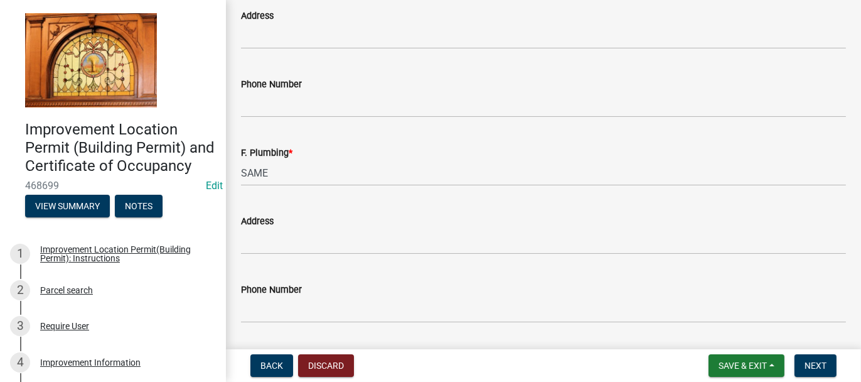
scroll to position [1395, 0]
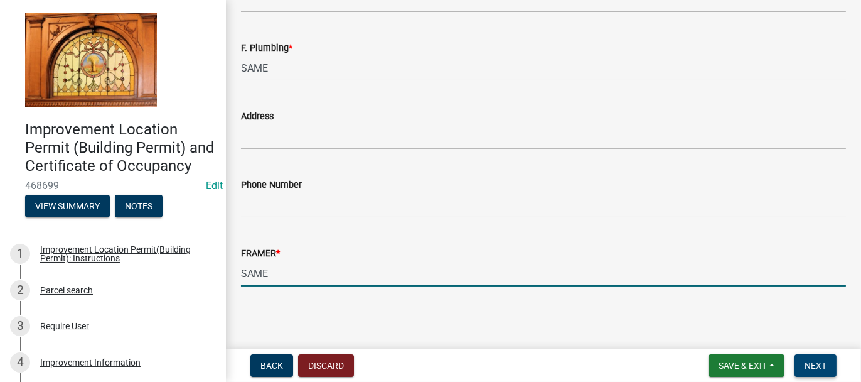
type input "SAME"
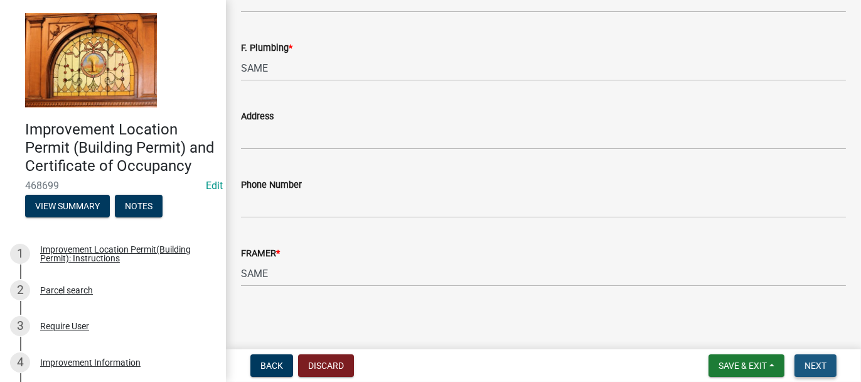
click at [815, 366] on span "Next" at bounding box center [816, 365] width 22 height 10
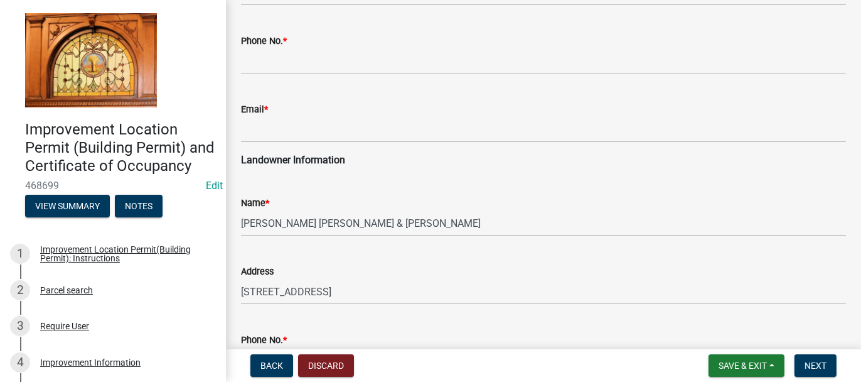
scroll to position [251, 0]
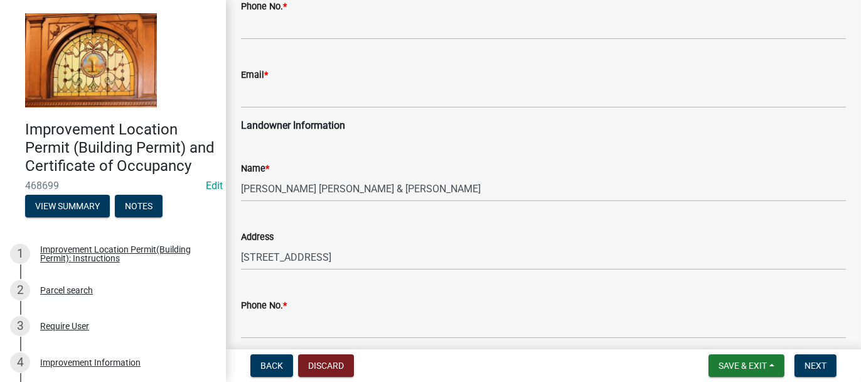
drag, startPoint x: 239, startPoint y: 186, endPoint x: 256, endPoint y: 188, distance: 16.4
click at [256, 188] on div "Name * [PERSON_NAME] [PERSON_NAME] & [PERSON_NAME]" at bounding box center [544, 172] width 624 height 58
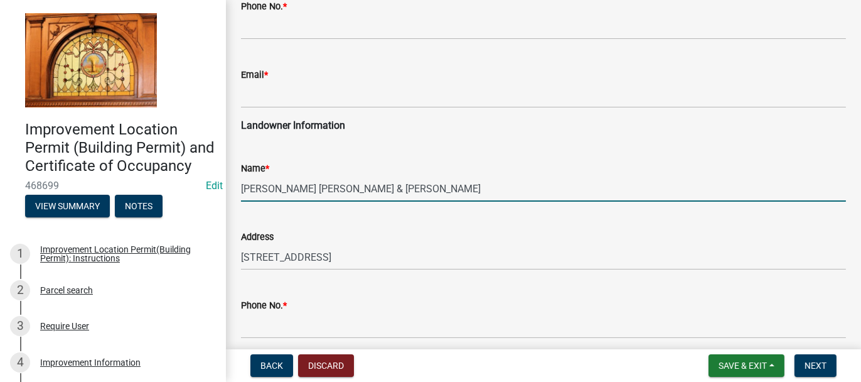
drag, startPoint x: 242, startPoint y: 186, endPoint x: 296, endPoint y: 197, distance: 55.6
click at [296, 197] on input "[PERSON_NAME] [PERSON_NAME] & [PERSON_NAME]" at bounding box center [543, 189] width 605 height 26
click at [352, 187] on input "[PERSON_NAME] [PERSON_NAME] & [PERSON_NAME]" at bounding box center [543, 189] width 605 height 26
paste input "[PERSON_NAME],"
click at [353, 184] on input "[PERSON_NAME], SR & [PERSON_NAME]" at bounding box center [543, 189] width 605 height 26
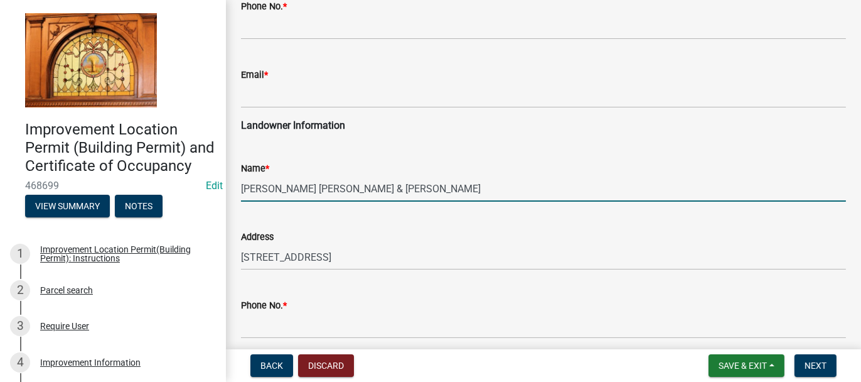
drag, startPoint x: 411, startPoint y: 186, endPoint x: 422, endPoint y: 161, distance: 27.5
click at [411, 185] on input "[PERSON_NAME] [PERSON_NAME] & [PERSON_NAME]" at bounding box center [543, 189] width 605 height 26
drag, startPoint x: 241, startPoint y: 188, endPoint x: 535, endPoint y: 188, distance: 293.8
click at [535, 188] on input "[PERSON_NAME] [PERSON_NAME] & [PERSON_NAME]" at bounding box center [543, 189] width 605 height 26
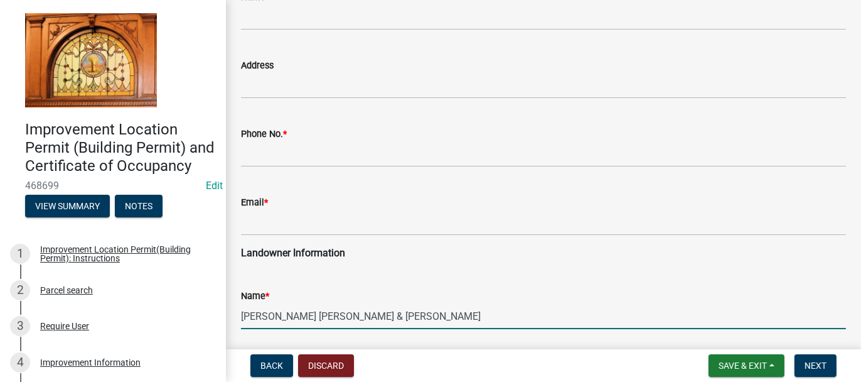
scroll to position [0, 0]
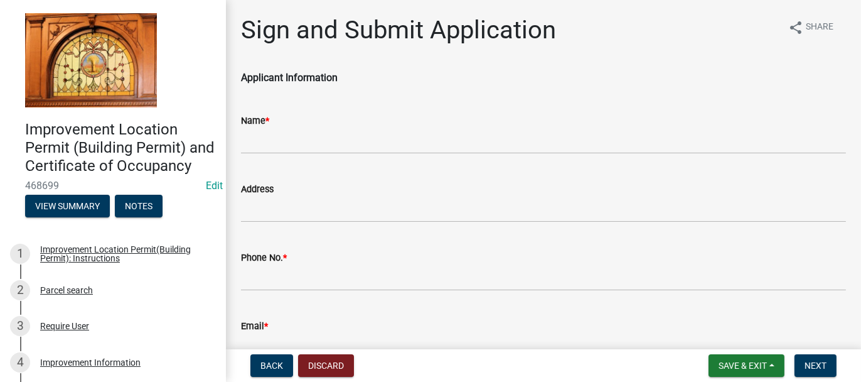
type input "[PERSON_NAME] [PERSON_NAME] & [PERSON_NAME]"
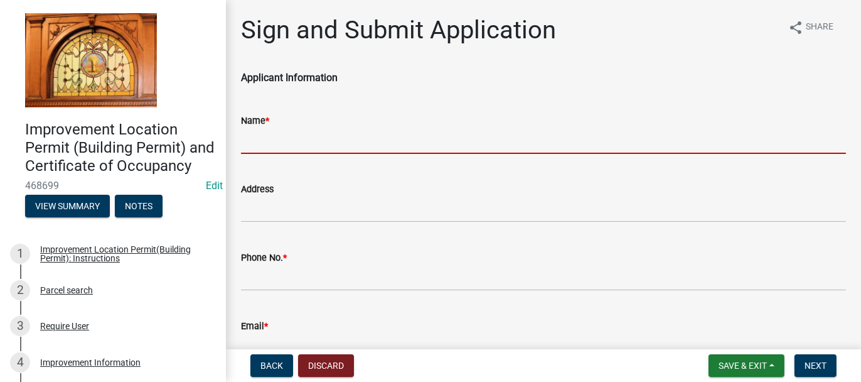
click at [284, 136] on input "Name *" at bounding box center [543, 141] width 605 height 26
paste input "[PERSON_NAME] [PERSON_NAME] & [PERSON_NAME]"
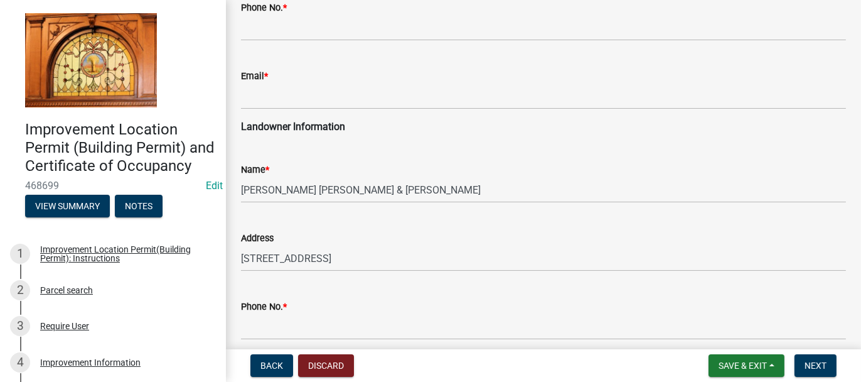
scroll to position [314, 0]
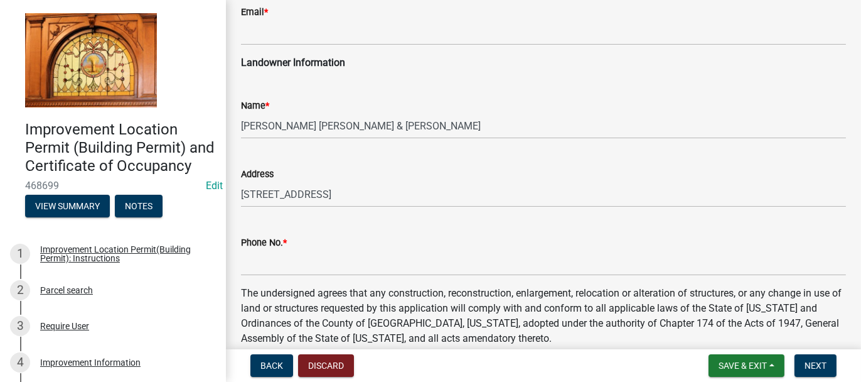
type input "[PERSON_NAME] [PERSON_NAME] & [PERSON_NAME]"
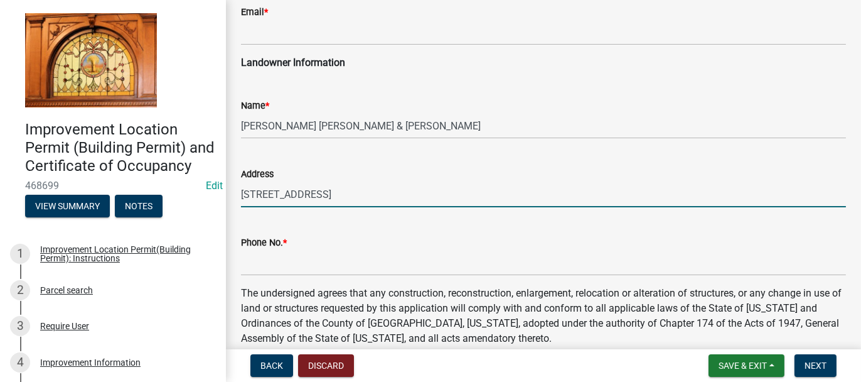
click at [375, 195] on input "[STREET_ADDRESS]" at bounding box center [543, 194] width 605 height 26
click at [372, 195] on input "[STREET_ADDRESS]" at bounding box center [543, 194] width 605 height 26
type input "[STREET_ADDRESS]"
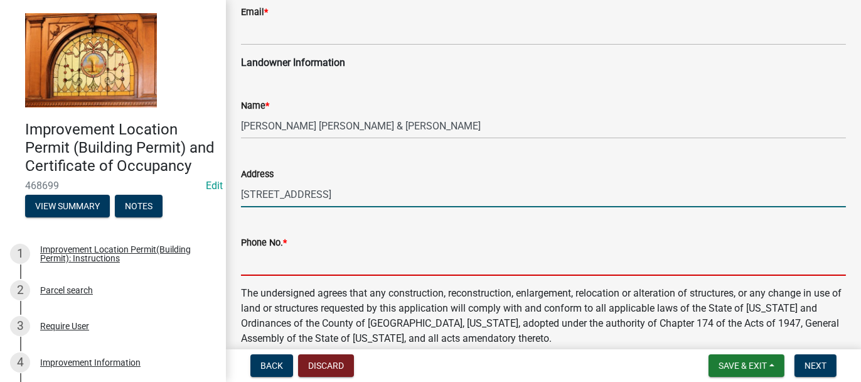
click at [327, 258] on input "Phone No. *" at bounding box center [543, 263] width 605 height 26
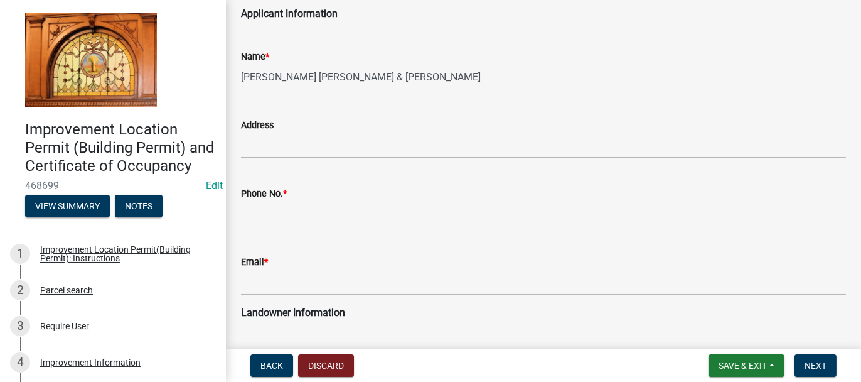
scroll to position [63, 0]
type input "[PHONE_NUMBER]"
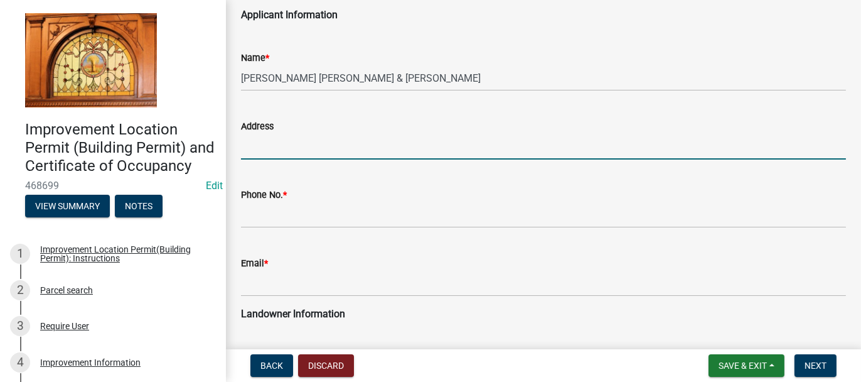
click at [249, 145] on input "Address" at bounding box center [543, 147] width 605 height 26
type input "7673N. 200W., RENSSELAER"
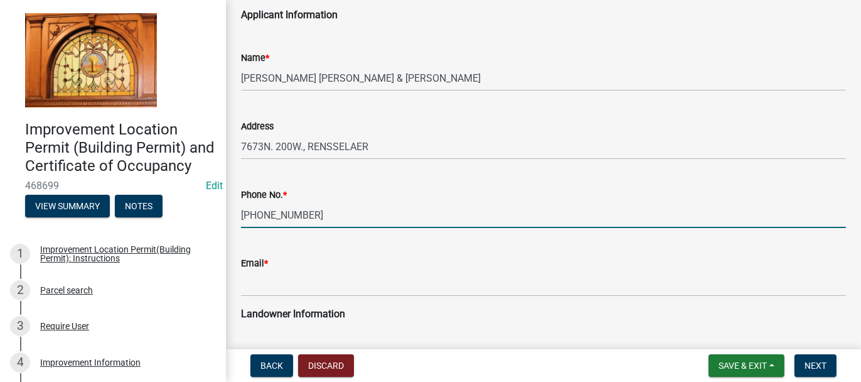
type input "[PHONE_NUMBER]"
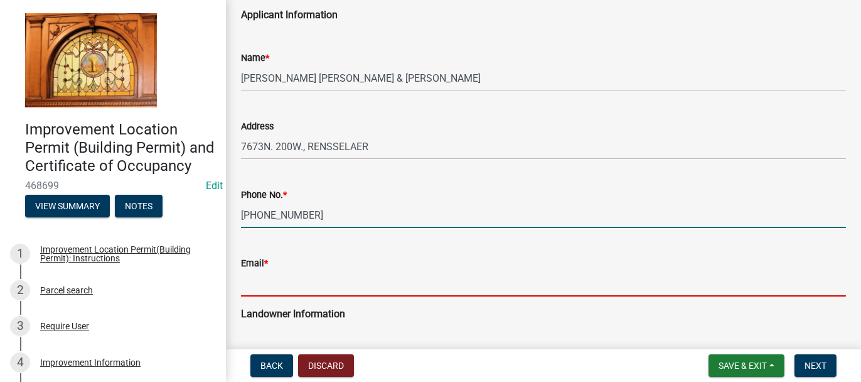
click at [270, 281] on input "Email *" at bounding box center [543, 284] width 605 height 26
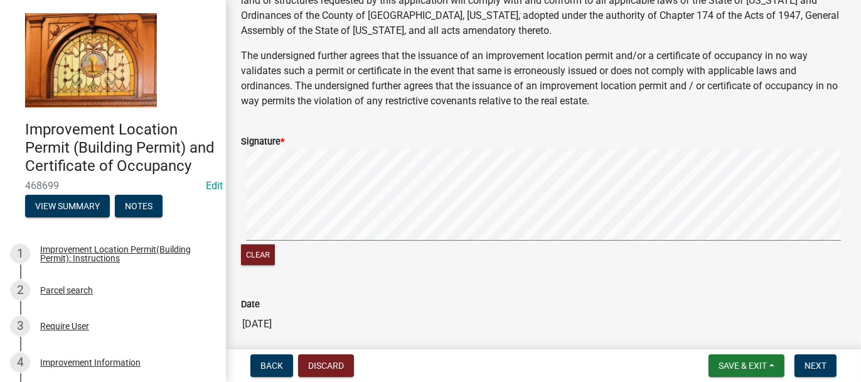
scroll to position [628, 0]
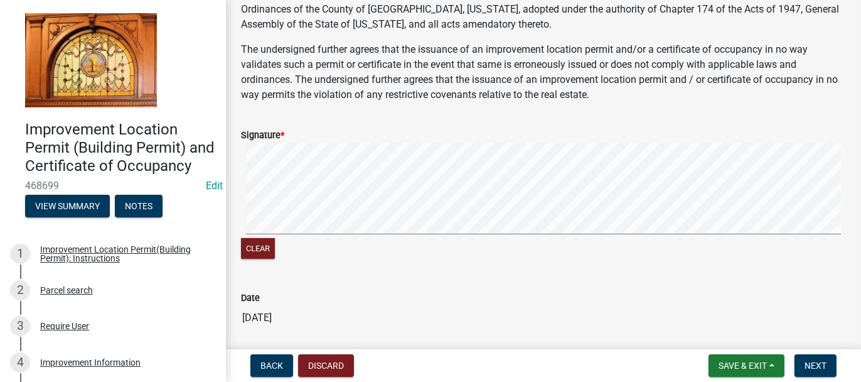
click at [250, 237] on signature-pad at bounding box center [543, 190] width 605 height 95
type input "[EMAIL_ADDRESS][DOMAIN_NAME]"
click at [818, 362] on span "Next" at bounding box center [816, 365] width 22 height 10
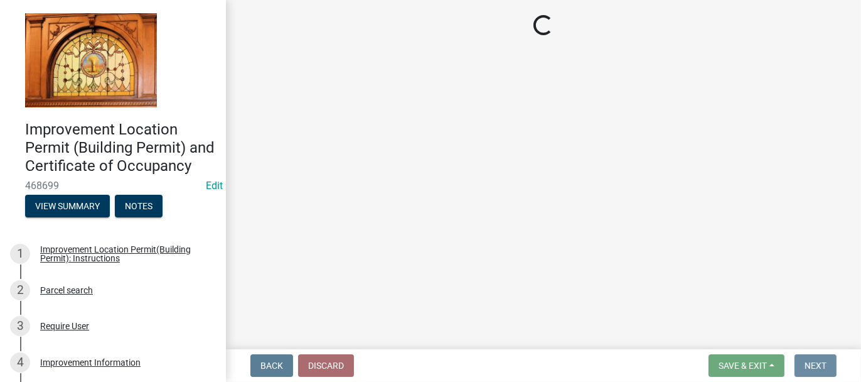
scroll to position [0, 0]
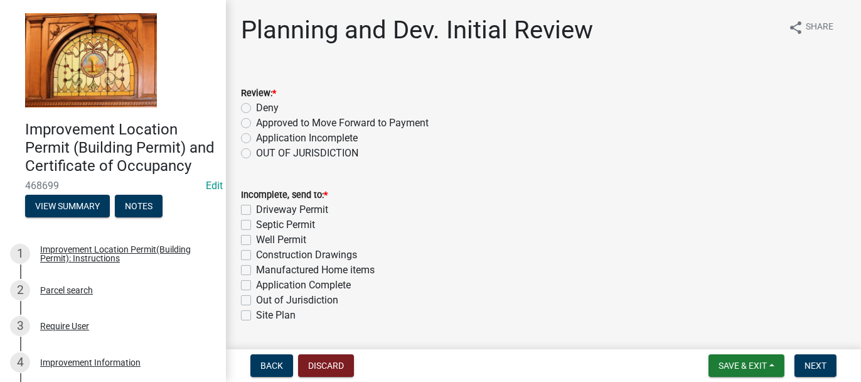
click at [256, 125] on label "Approved to Move Forward to Payment" at bounding box center [342, 123] width 173 height 15
click at [256, 124] on input "Approved to Move Forward to Payment" at bounding box center [260, 120] width 8 height 8
radio input "true"
click at [256, 283] on label "Application Complete" at bounding box center [303, 284] width 95 height 15
click at [256, 283] on input "Application Complete" at bounding box center [260, 281] width 8 height 8
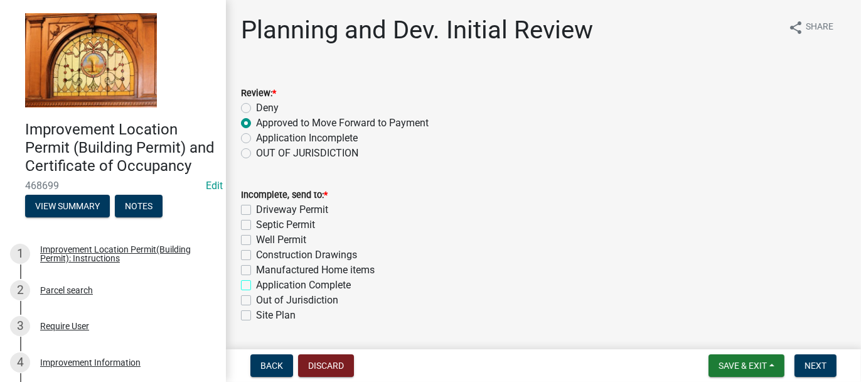
checkbox input "true"
checkbox input "false"
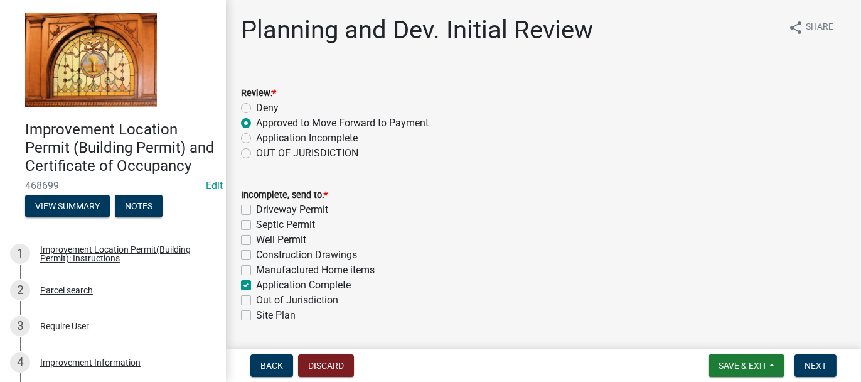
checkbox input "false"
checkbox input "true"
checkbox input "false"
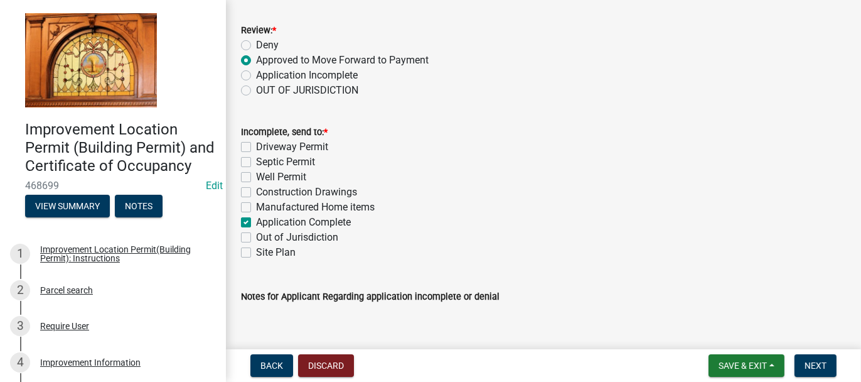
scroll to position [140, 0]
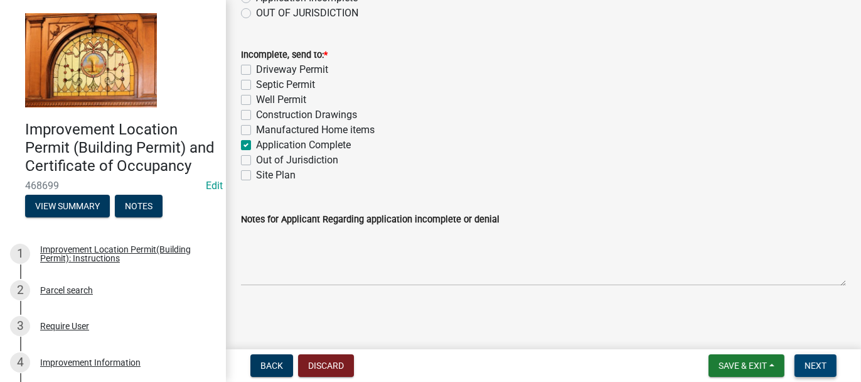
drag, startPoint x: 826, startPoint y: 358, endPoint x: 767, endPoint y: 326, distance: 67.1
click at [826, 358] on button "Next" at bounding box center [816, 365] width 42 height 23
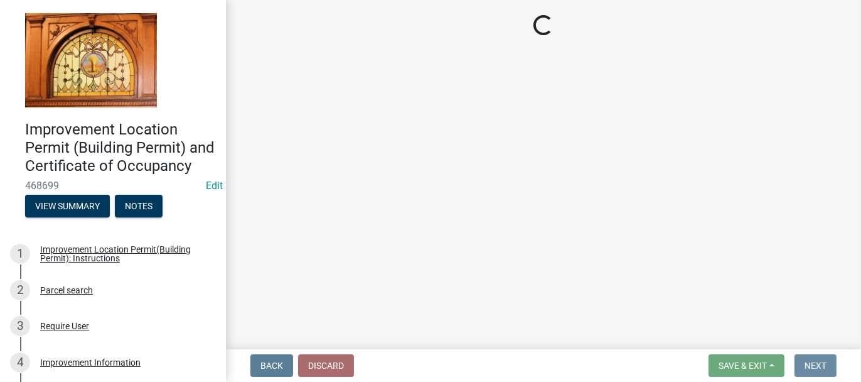
scroll to position [0, 0]
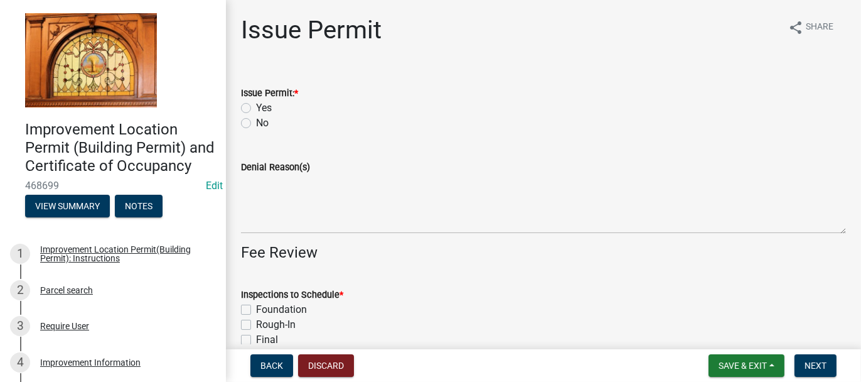
click at [256, 107] on label "Yes" at bounding box center [264, 107] width 16 height 15
click at [256, 107] on input "Yes" at bounding box center [260, 104] width 8 height 8
radio input "true"
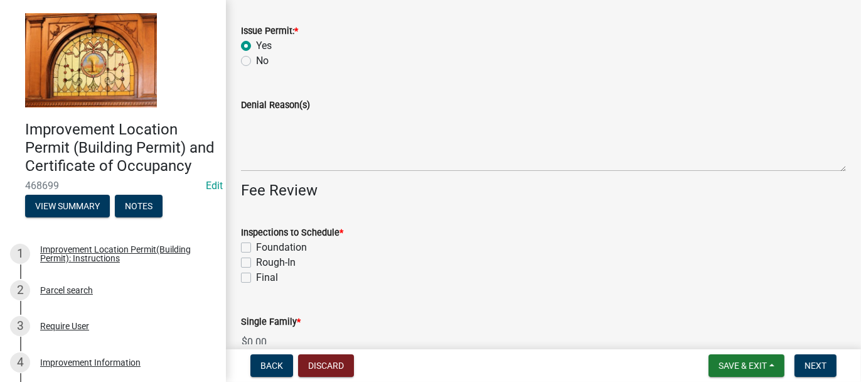
scroll to position [126, 0]
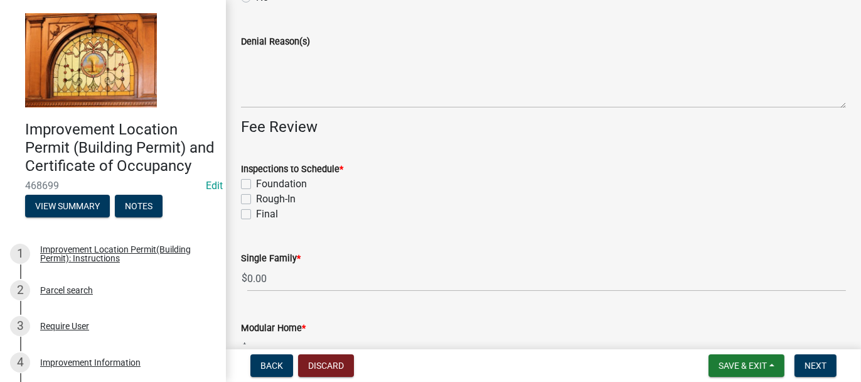
click at [256, 183] on label "Foundation" at bounding box center [281, 183] width 51 height 15
click at [256, 183] on input "Foundation" at bounding box center [260, 180] width 8 height 8
checkbox input "true"
checkbox input "false"
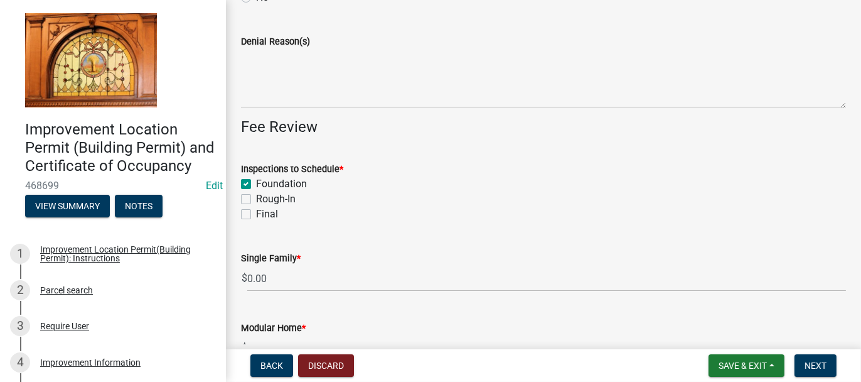
click at [256, 198] on label "Rough-In" at bounding box center [276, 198] width 40 height 15
click at [256, 198] on input "Rough-In" at bounding box center [260, 195] width 8 height 8
checkbox input "true"
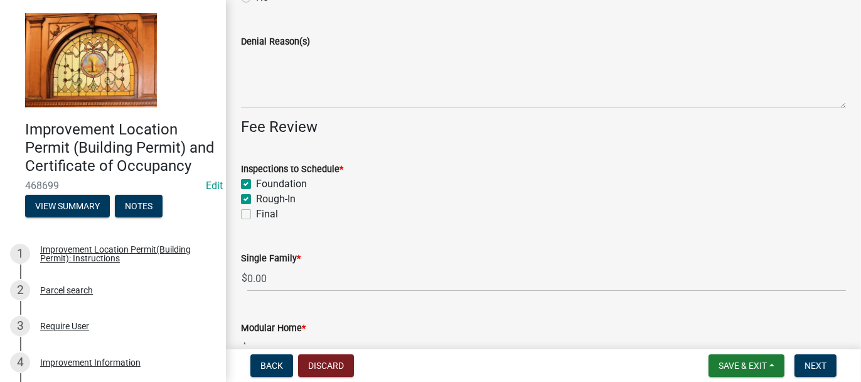
click at [256, 212] on label "Final" at bounding box center [267, 214] width 22 height 15
click at [256, 212] on input "Final" at bounding box center [260, 211] width 8 height 8
checkbox input "true"
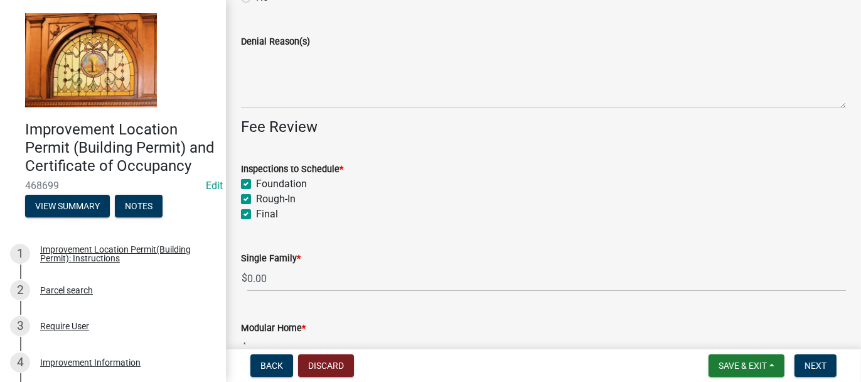
checkbox input "true"
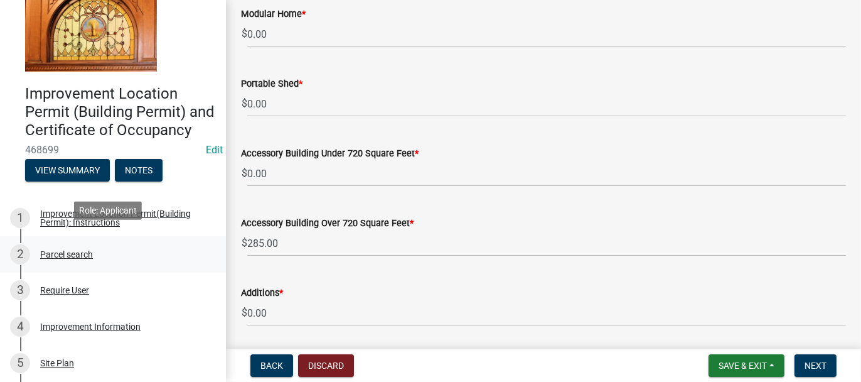
scroll to position [63, 0]
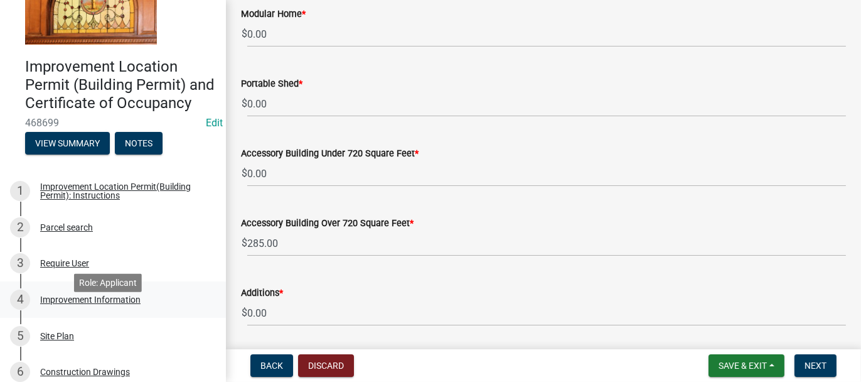
click at [71, 304] on div "Improvement Information" at bounding box center [90, 299] width 100 height 9
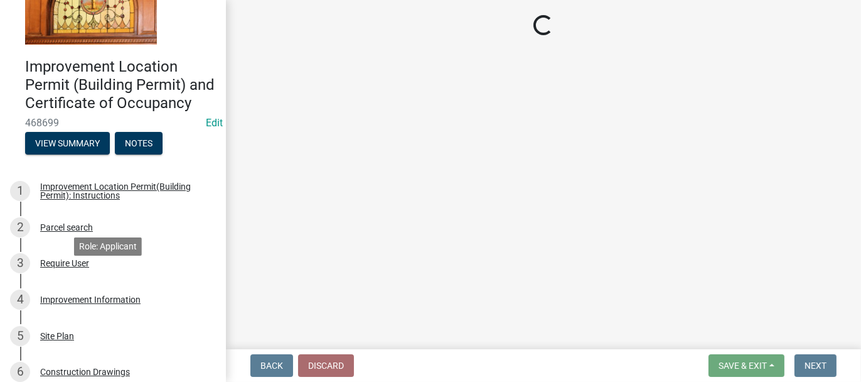
scroll to position [0, 0]
select select "8bbf6709-b682-4859-bc26-bad637e1a2ad"
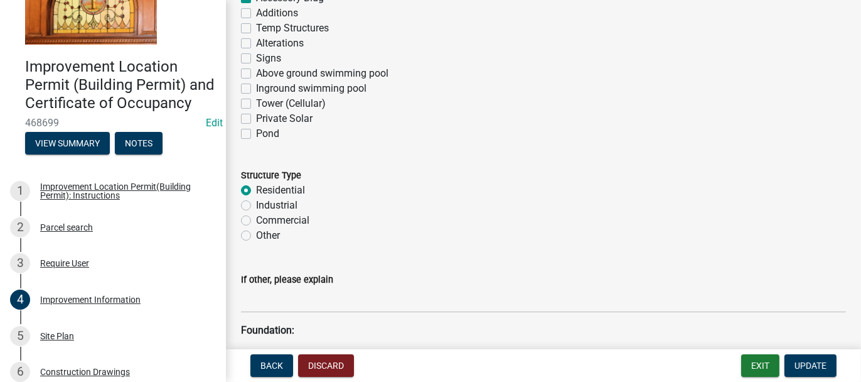
scroll to position [879, 0]
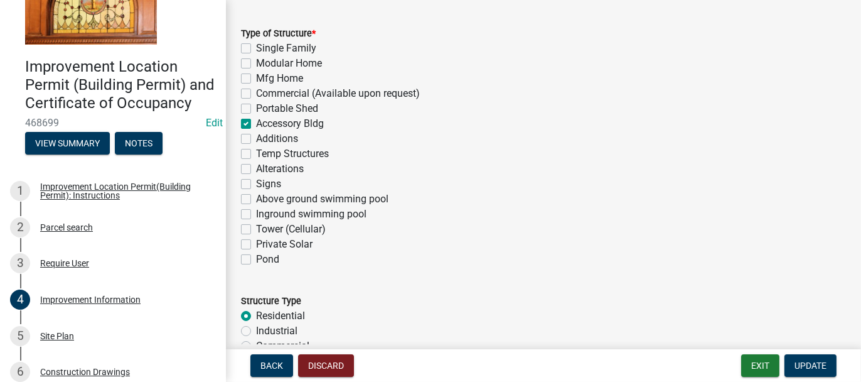
click at [256, 121] on label "Accessory Bldg" at bounding box center [290, 123] width 68 height 15
click at [256, 121] on input "Accessory Bldg" at bounding box center [260, 120] width 8 height 8
checkbox input "false"
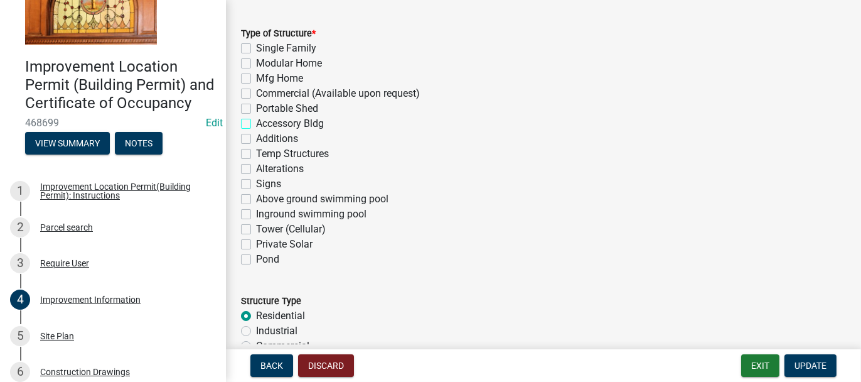
checkbox input "false"
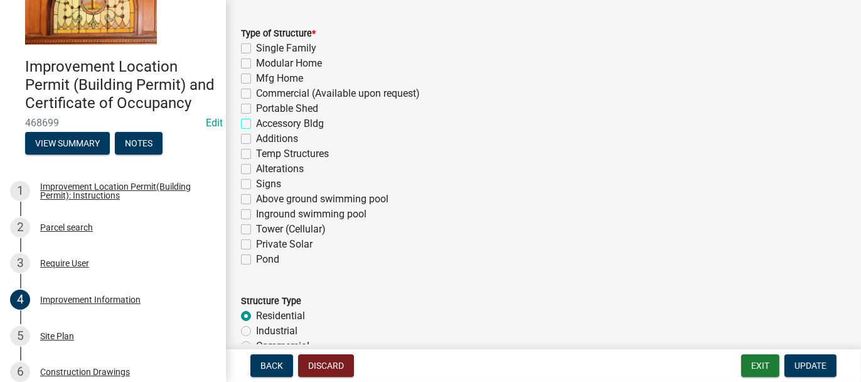
checkbox input "false"
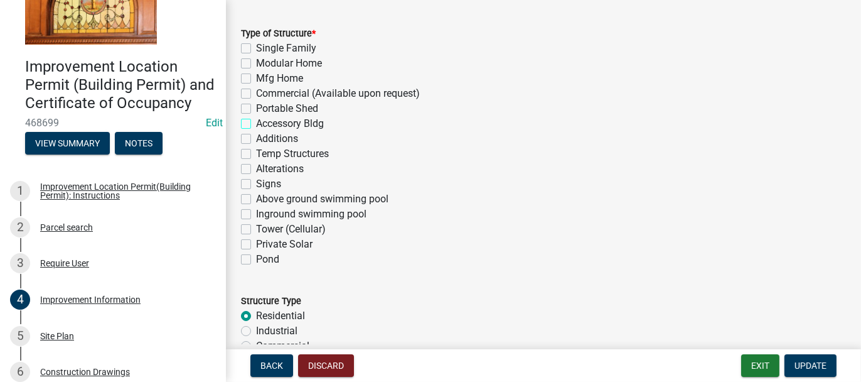
checkbox input "false"
click at [256, 46] on label "Single Family" at bounding box center [286, 48] width 60 height 15
click at [256, 46] on input "Single Family" at bounding box center [260, 45] width 8 height 8
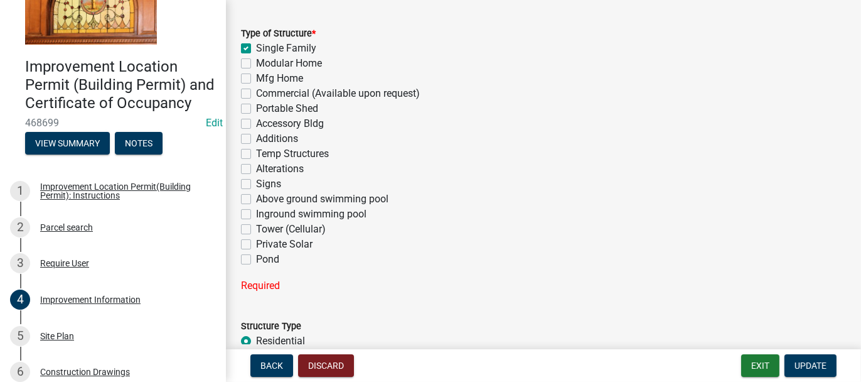
checkbox input "true"
checkbox input "false"
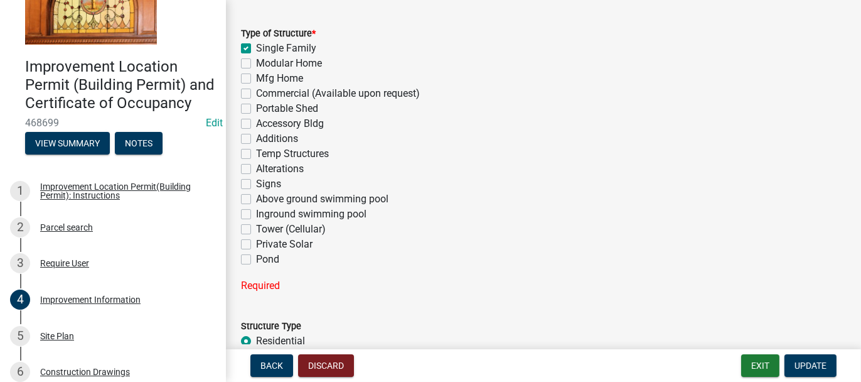
checkbox input "false"
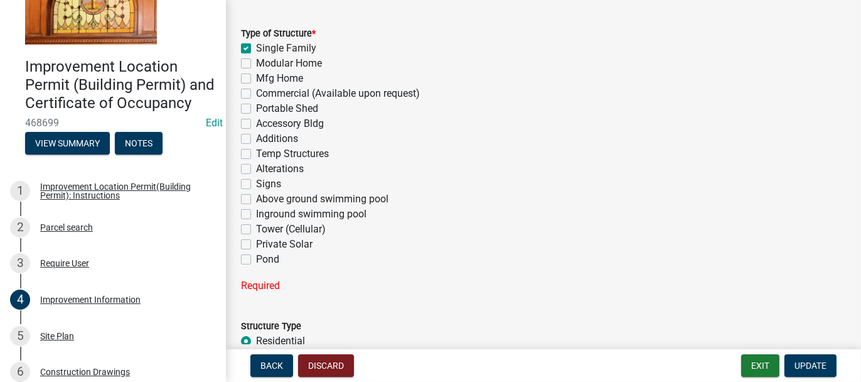
checkbox input "false"
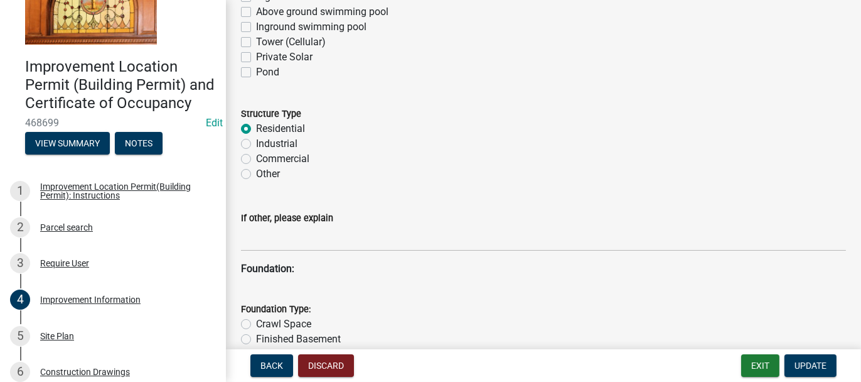
scroll to position [1067, 0]
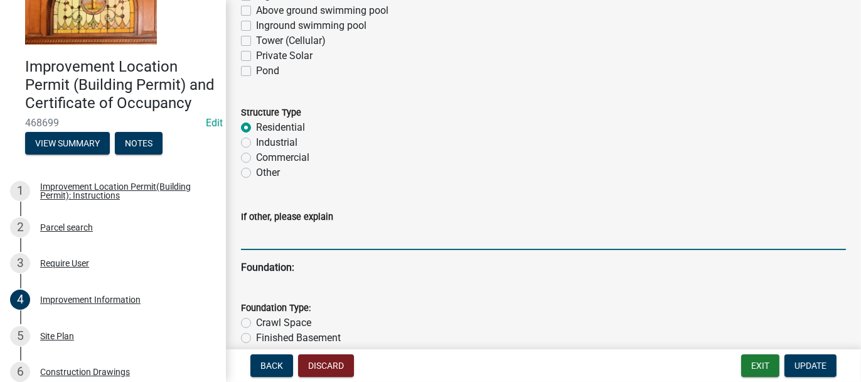
click at [255, 233] on input "If other, please explain" at bounding box center [543, 237] width 605 height 26
type input "POST FRAME DWELLING"
click at [818, 365] on span "Update" at bounding box center [811, 365] width 32 height 10
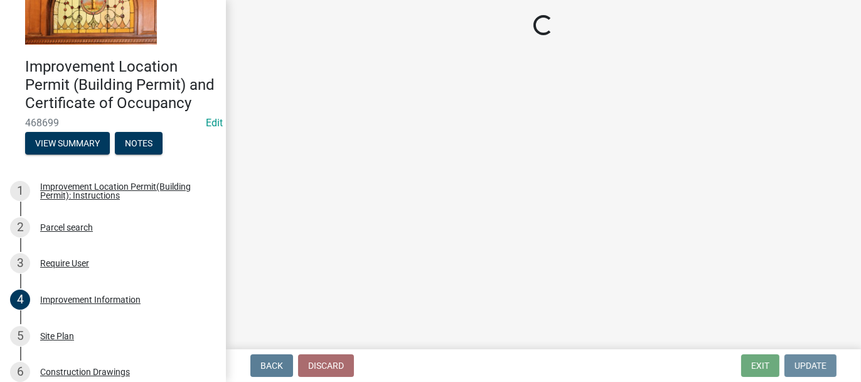
scroll to position [0, 0]
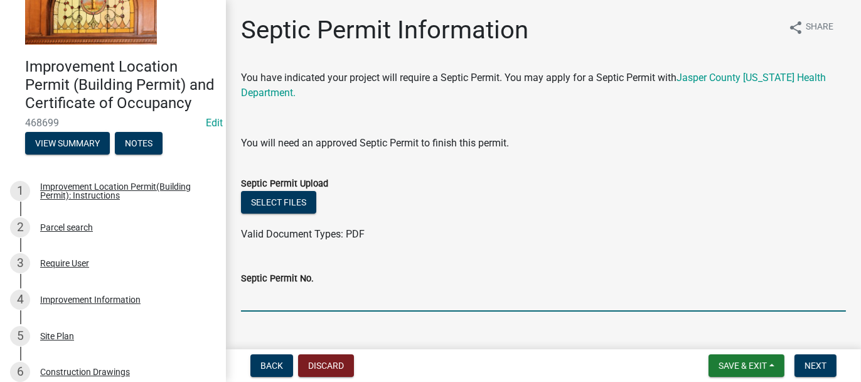
click at [261, 301] on input "Septic Permit No." at bounding box center [543, 299] width 605 height 26
type input "25063"
click at [810, 365] on span "Next" at bounding box center [816, 365] width 22 height 10
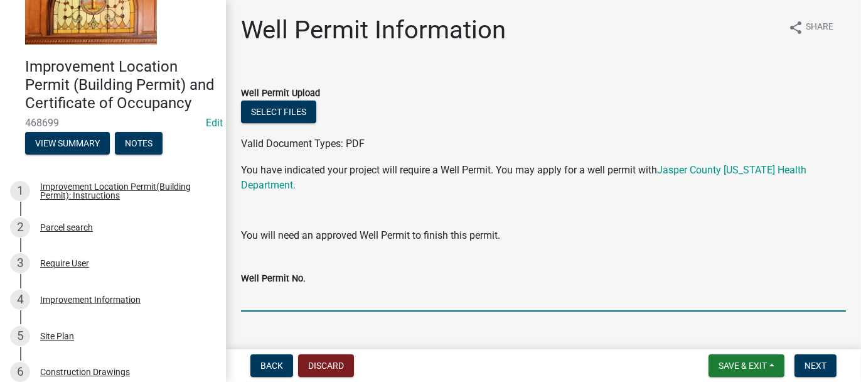
click at [277, 293] on input "Well Permit No." at bounding box center [543, 299] width 605 height 26
type input "25051"
click at [813, 363] on span "Next" at bounding box center [816, 365] width 22 height 10
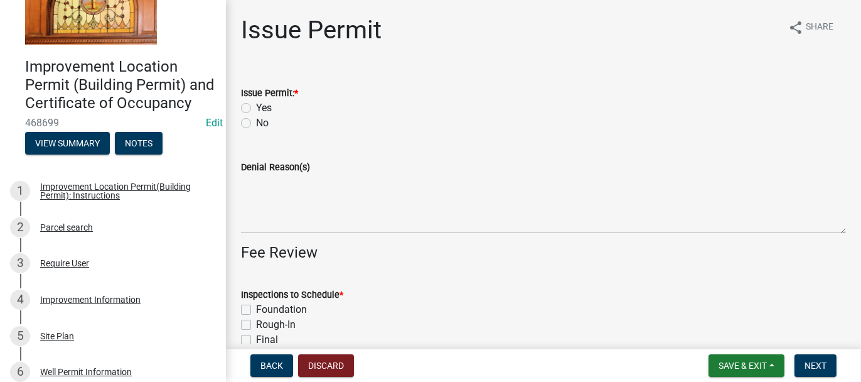
click at [256, 104] on label "Yes" at bounding box center [264, 107] width 16 height 15
click at [256, 104] on input "Yes" at bounding box center [260, 104] width 8 height 8
radio input "true"
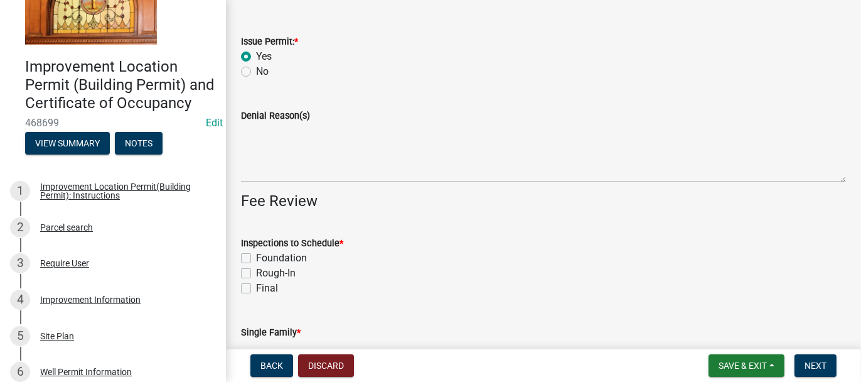
scroll to position [126, 0]
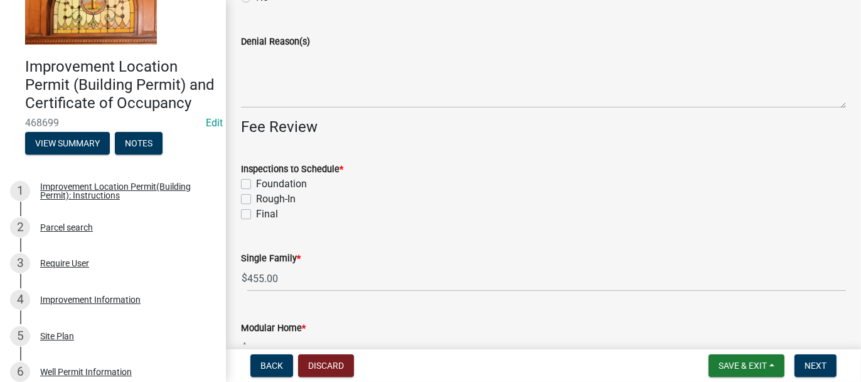
click at [256, 181] on label "Foundation" at bounding box center [281, 183] width 51 height 15
click at [256, 181] on input "Foundation" at bounding box center [260, 180] width 8 height 8
checkbox input "true"
checkbox input "false"
click at [243, 193] on div "Rough-In" at bounding box center [543, 198] width 605 height 15
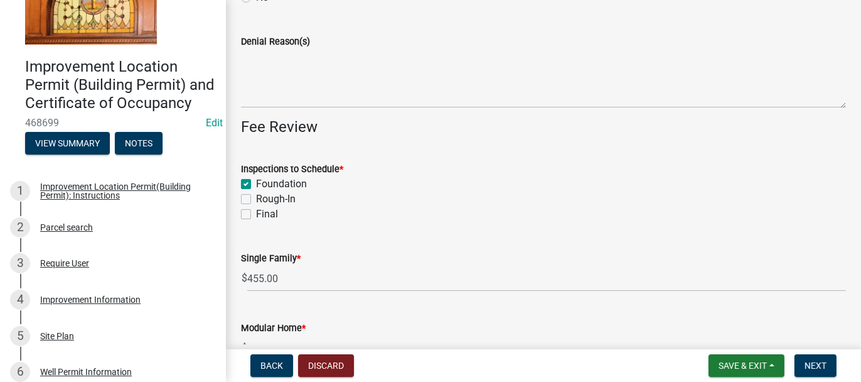
click at [256, 215] on label "Final" at bounding box center [267, 214] width 22 height 15
click at [256, 215] on input "Final" at bounding box center [260, 211] width 8 height 8
checkbox input "true"
checkbox input "false"
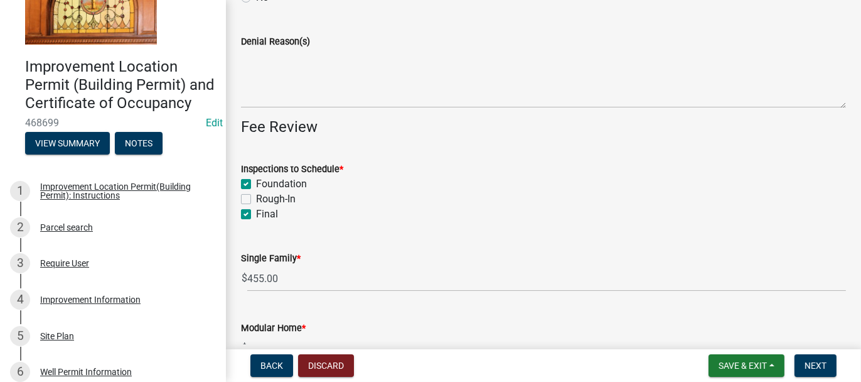
checkbox input "true"
click at [256, 198] on label "Rough-In" at bounding box center [276, 198] width 40 height 15
click at [256, 198] on input "Rough-In" at bounding box center [260, 195] width 8 height 8
checkbox input "true"
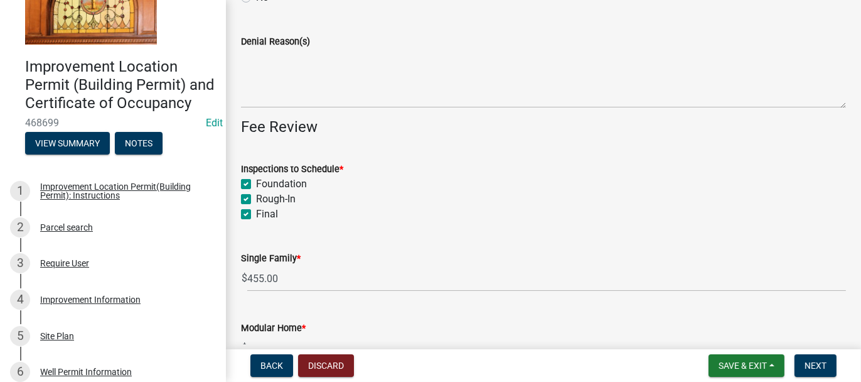
checkbox input "true"
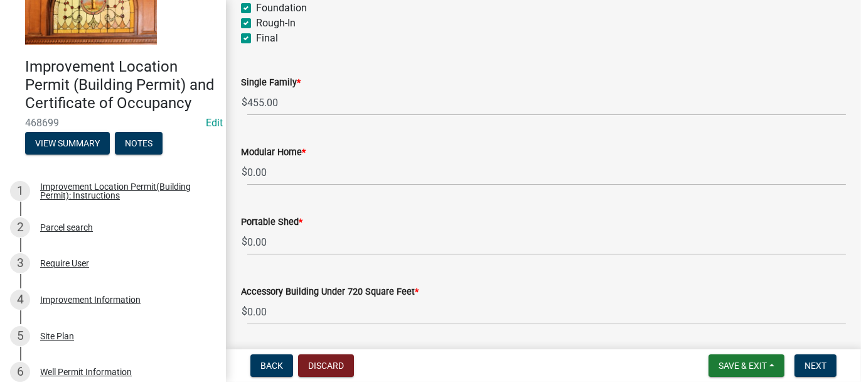
scroll to position [235, 0]
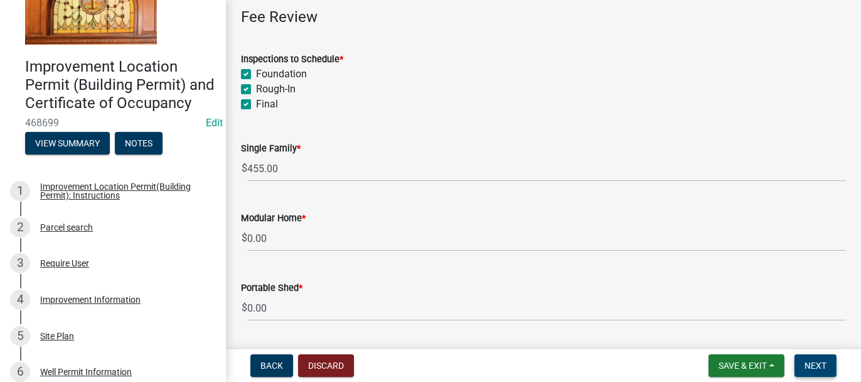
click at [809, 368] on span "Next" at bounding box center [816, 365] width 22 height 10
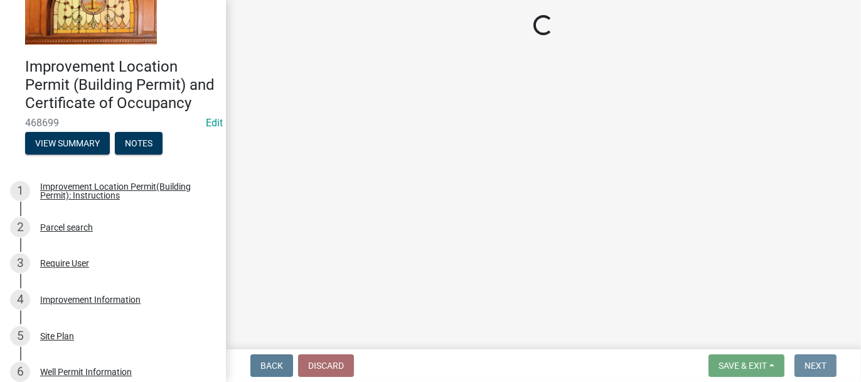
scroll to position [0, 0]
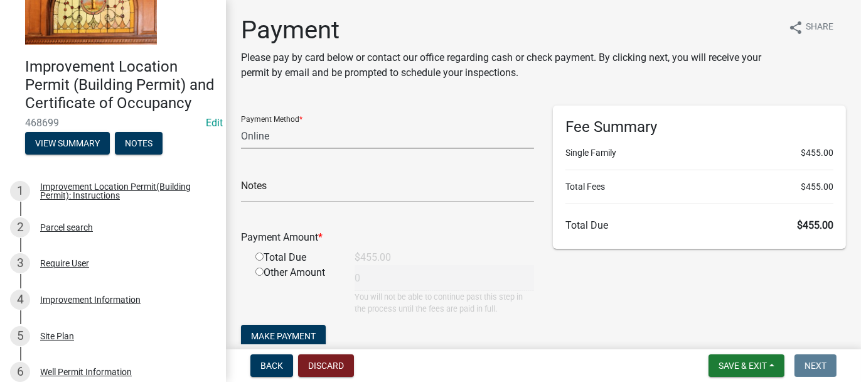
click at [256, 136] on select "Credit Card POS Check Cash Online" at bounding box center [387, 136] width 293 height 26
select select "2: 1"
click at [241, 123] on select "Credit Card POS Check Cash Online" at bounding box center [387, 136] width 293 height 26
click at [259, 257] on input "radio" at bounding box center [260, 256] width 8 height 8
radio input "true"
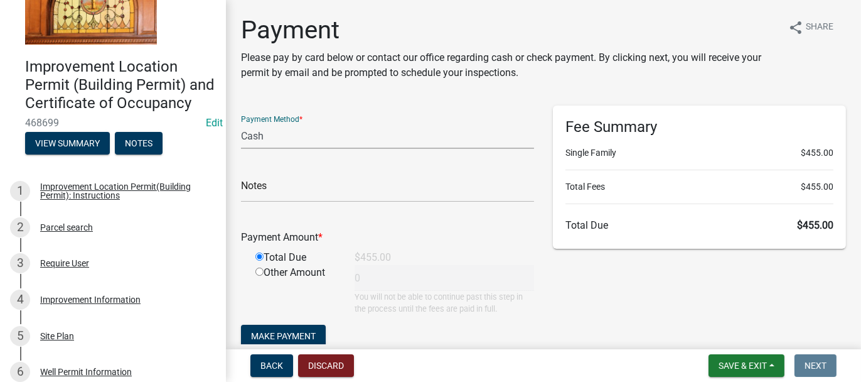
type input "455"
click at [286, 333] on span "Make Payment" at bounding box center [283, 336] width 65 height 10
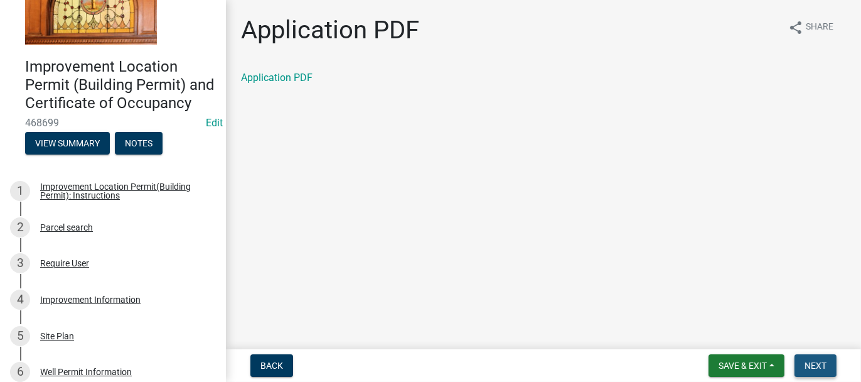
click at [810, 365] on span "Next" at bounding box center [816, 365] width 22 height 10
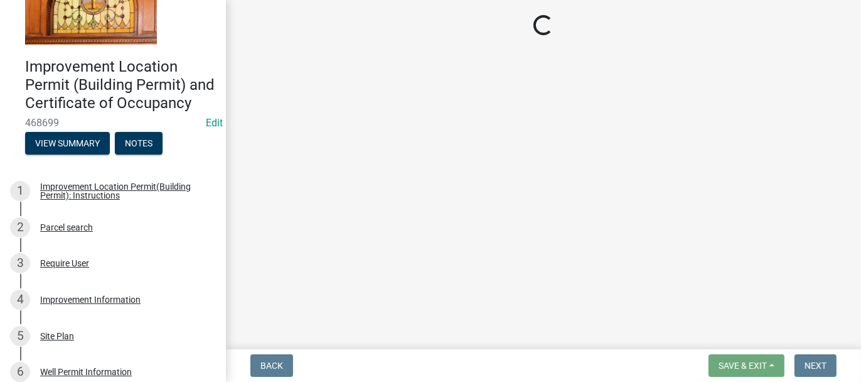
select select "62bb873c-c571-4454-ac8a-8c216551e2a3"
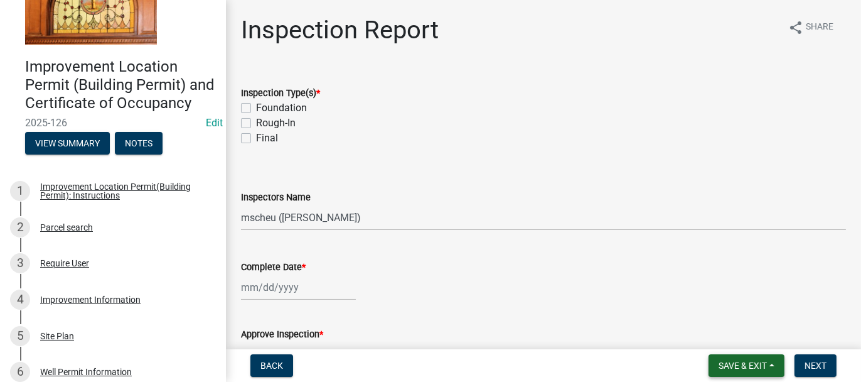
click at [729, 363] on span "Save & Exit" at bounding box center [743, 365] width 48 height 10
click at [719, 333] on button "Save & Exit" at bounding box center [734, 333] width 100 height 30
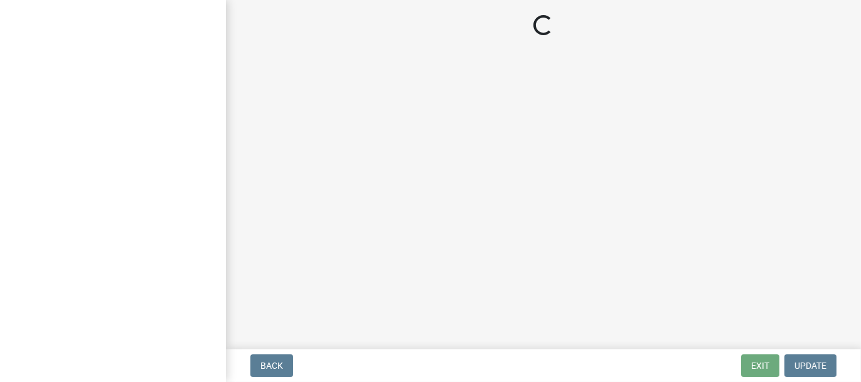
select select "62bb873c-c571-4454-ac8a-8c216551e2a3"
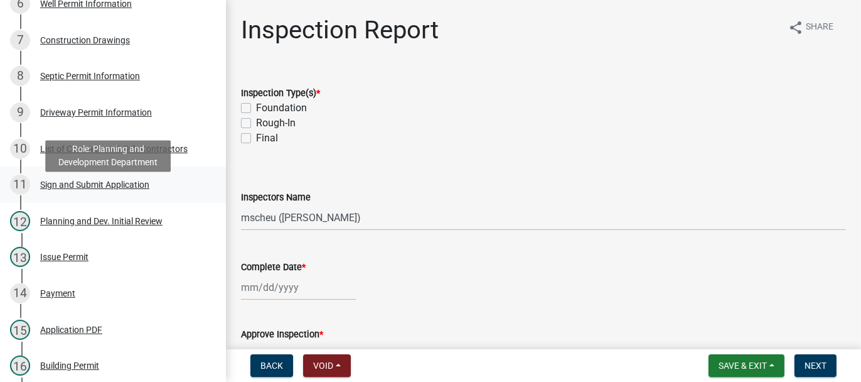
scroll to position [314, 0]
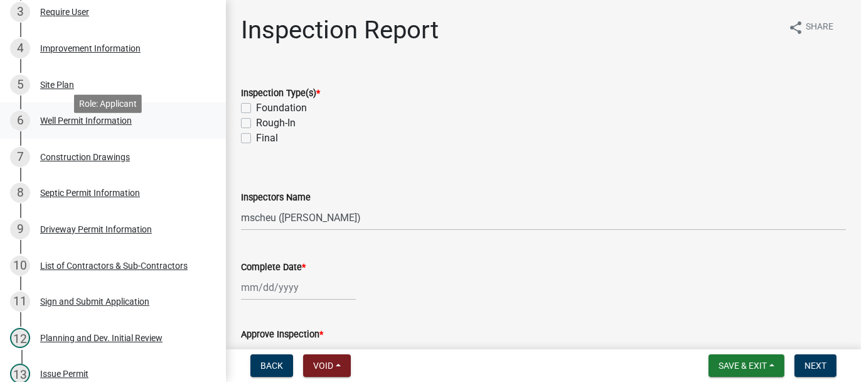
click at [105, 125] on div "Well Permit Information" at bounding box center [86, 120] width 92 height 9
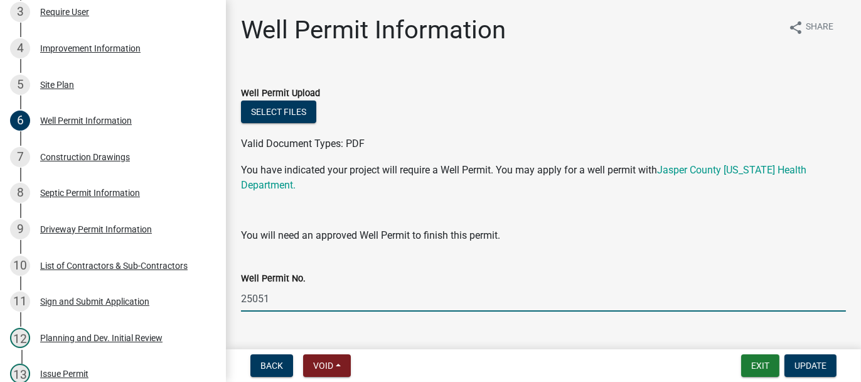
click at [304, 294] on input "25051" at bounding box center [543, 299] width 605 height 26
type input "25051 - HOOK-UP"
click at [271, 105] on button "Select files" at bounding box center [278, 111] width 75 height 23
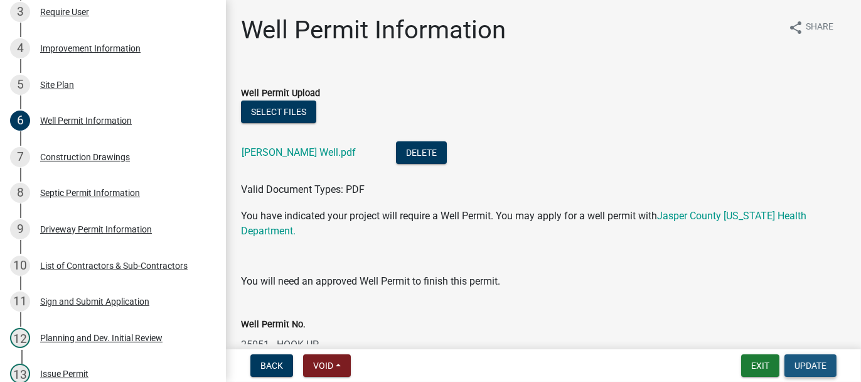
click at [807, 369] on span "Update" at bounding box center [811, 365] width 32 height 10
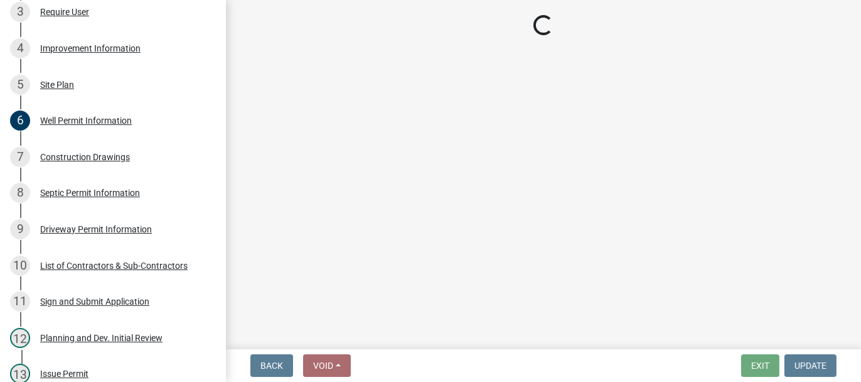
select select "62bb873c-c571-4454-ac8a-8c216551e2a3"
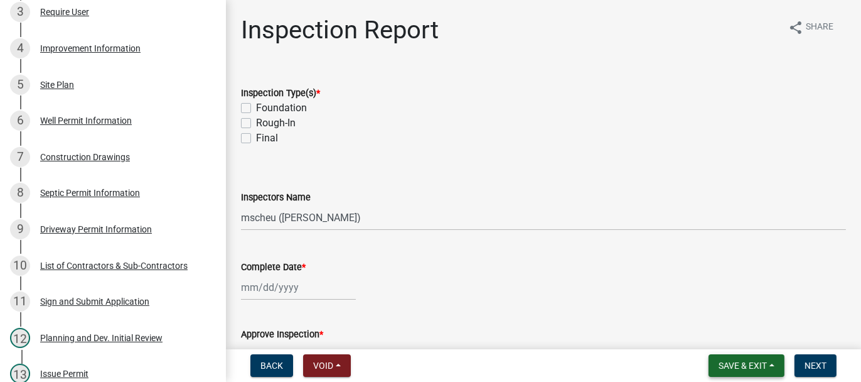
click at [731, 364] on span "Save & Exit" at bounding box center [743, 365] width 48 height 10
click at [724, 336] on button "Save & Exit" at bounding box center [734, 333] width 100 height 30
